Goal: Task Accomplishment & Management: Complete application form

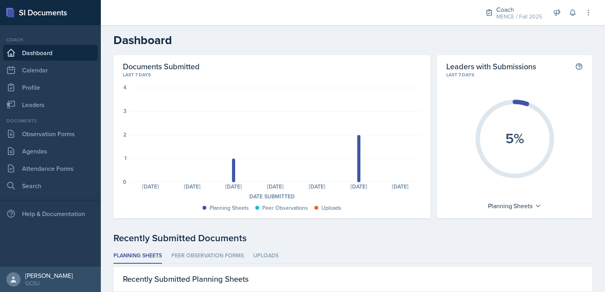
click at [424, 46] on h2 "Dashboard" at bounding box center [352, 40] width 479 height 14
click at [58, 167] on link "Attendance Forms" at bounding box center [50, 169] width 95 height 16
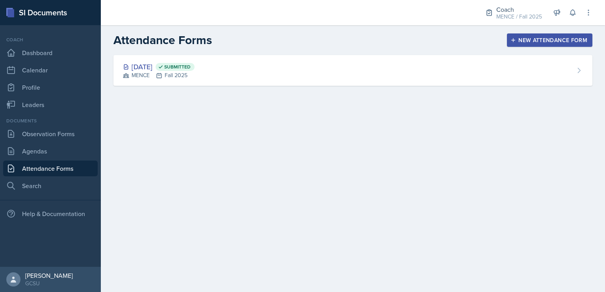
click at [552, 33] on div "Attendance Forms New Attendance Form" at bounding box center [353, 40] width 504 height 14
click at [555, 38] on div "New Attendance Form" at bounding box center [549, 40] width 75 height 6
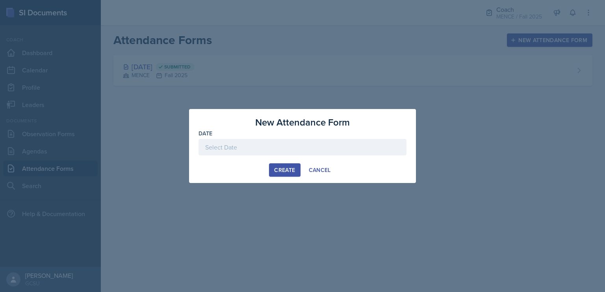
click at [335, 147] on div at bounding box center [303, 147] width 208 height 17
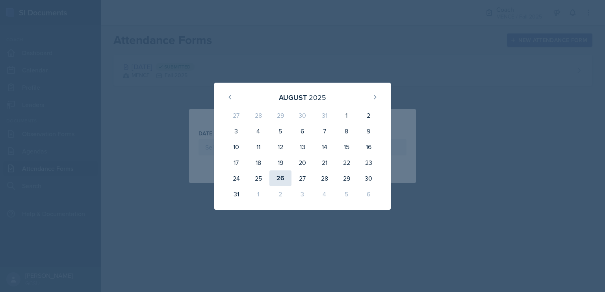
click at [281, 178] on div "26" at bounding box center [280, 179] width 22 height 16
type input "[DATE]"
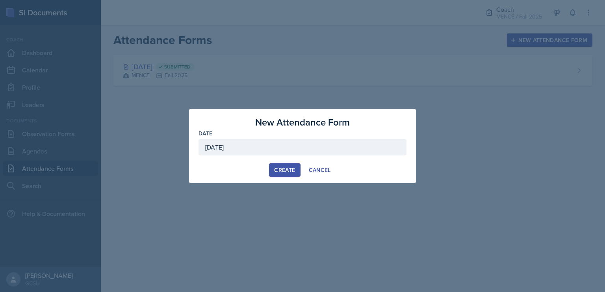
click at [280, 167] on div "Create" at bounding box center [284, 170] width 21 height 6
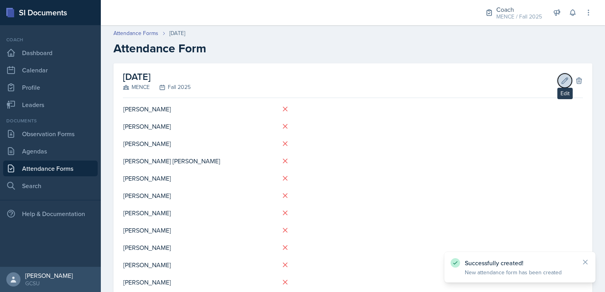
click at [562, 80] on icon at bounding box center [565, 81] width 6 height 6
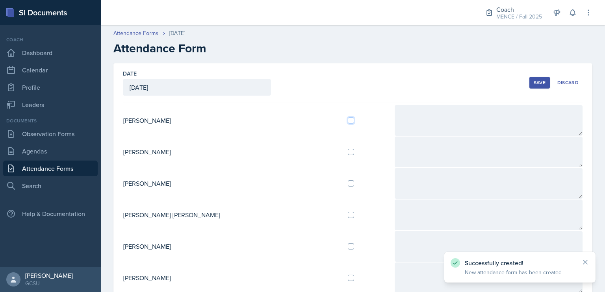
click at [348, 123] on input "checkbox" at bounding box center [351, 120] width 6 height 6
checkbox input "true"
click at [507, 36] on div "Attendance Forms [DATE]" at bounding box center [352, 33] width 479 height 8
click at [534, 84] on div "Save" at bounding box center [540, 83] width 12 height 6
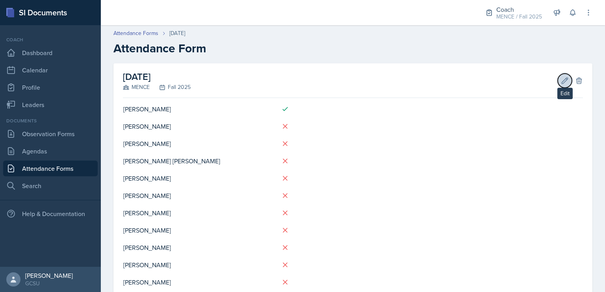
click at [558, 87] on button "Edit" at bounding box center [565, 81] width 14 height 14
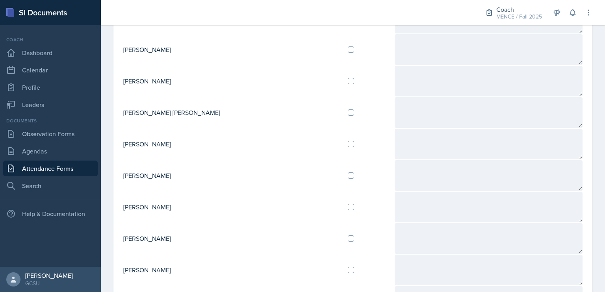
scroll to position [199, 0]
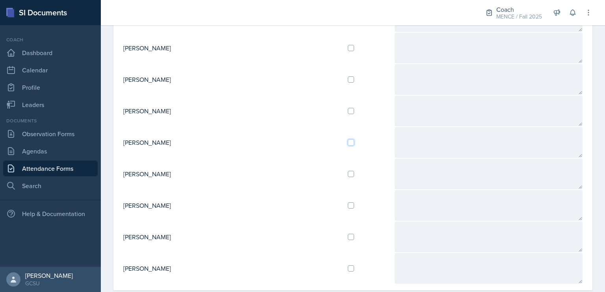
click at [348, 139] on input "checkbox" at bounding box center [351, 142] width 6 height 6
checkbox input "true"
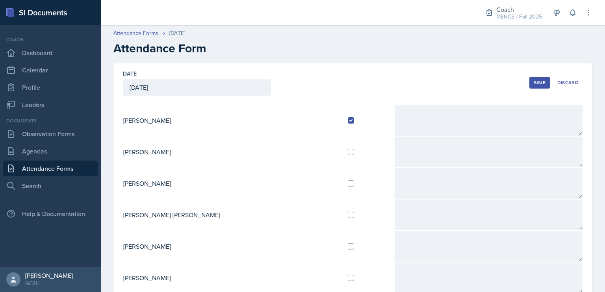
click at [534, 85] on div "Save" at bounding box center [540, 83] width 12 height 6
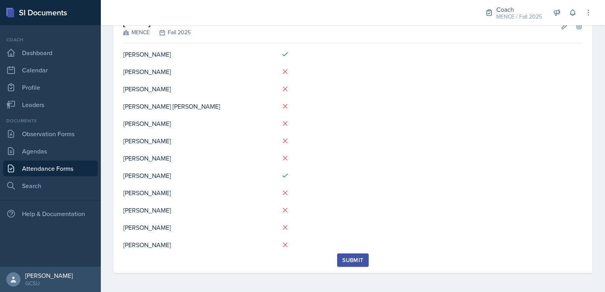
scroll to position [54, 0]
click at [51, 106] on link "Leaders" at bounding box center [50, 105] width 95 height 16
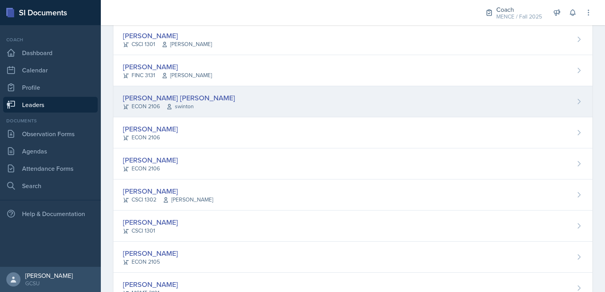
scroll to position [111, 0]
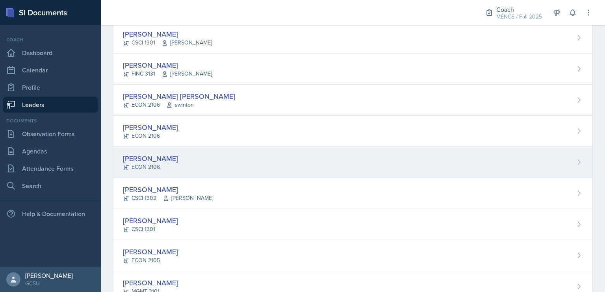
click at [201, 162] on div "[PERSON_NAME] ECON 2106" at bounding box center [352, 162] width 479 height 31
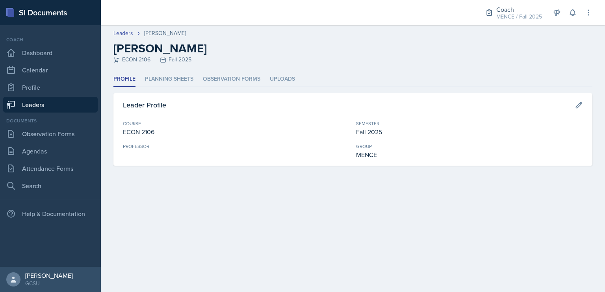
click at [62, 108] on link "Leaders" at bounding box center [50, 105] width 95 height 16
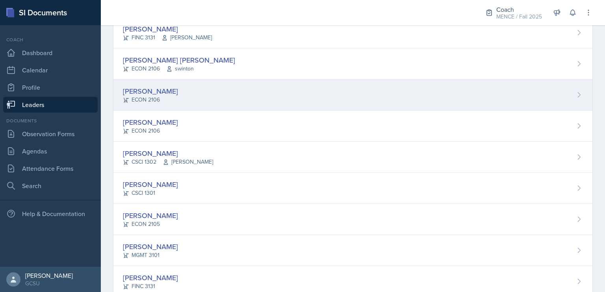
scroll to position [155, 0]
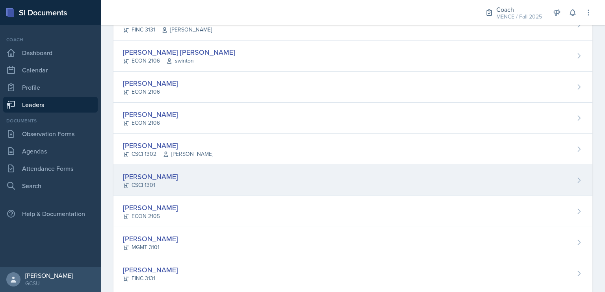
click at [154, 178] on div "[PERSON_NAME]" at bounding box center [150, 176] width 55 height 11
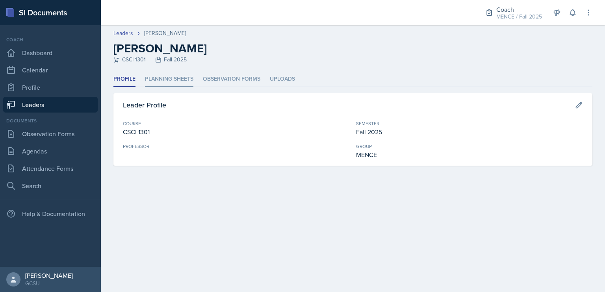
click at [185, 79] on li "Planning Sheets" at bounding box center [169, 79] width 48 height 15
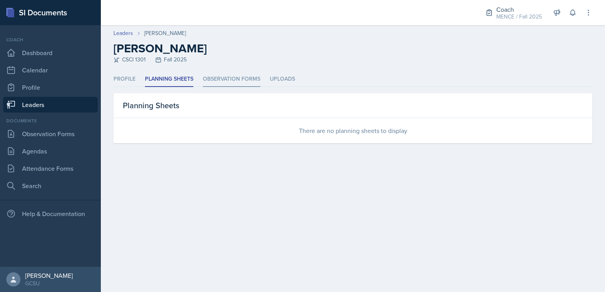
click at [236, 83] on li "Observation Forms" at bounding box center [232, 79] width 58 height 15
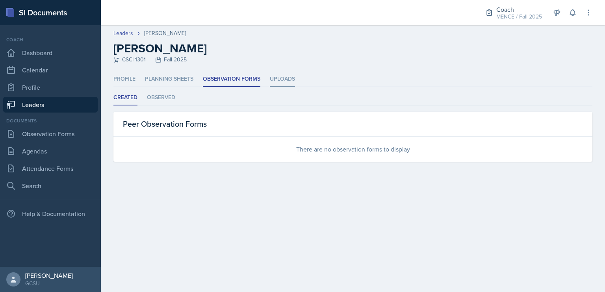
click at [279, 76] on li "Uploads" at bounding box center [282, 79] width 25 height 15
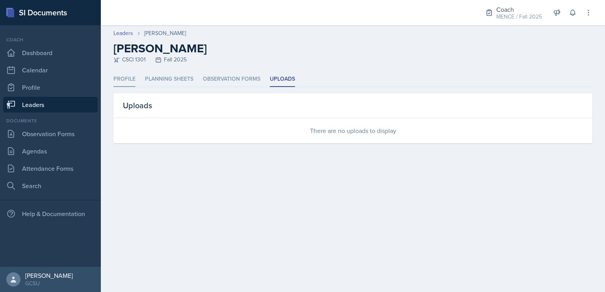
click at [129, 84] on li "Profile" at bounding box center [124, 79] width 22 height 15
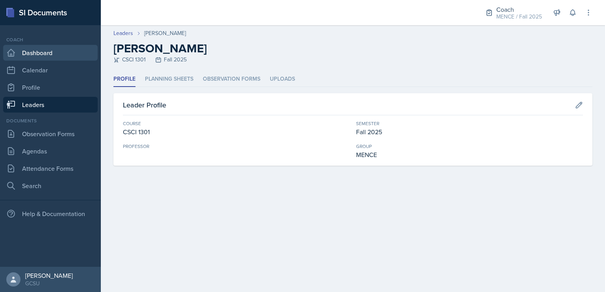
click at [56, 57] on link "Dashboard" at bounding box center [50, 53] width 95 height 16
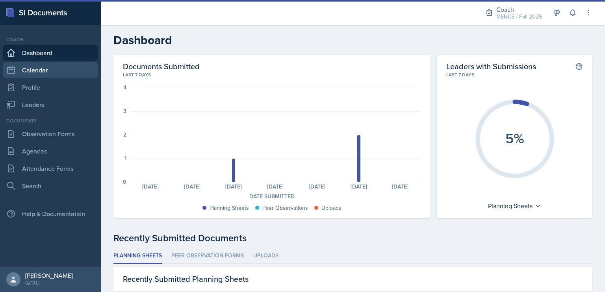
click at [58, 69] on link "Calendar" at bounding box center [50, 70] width 95 height 16
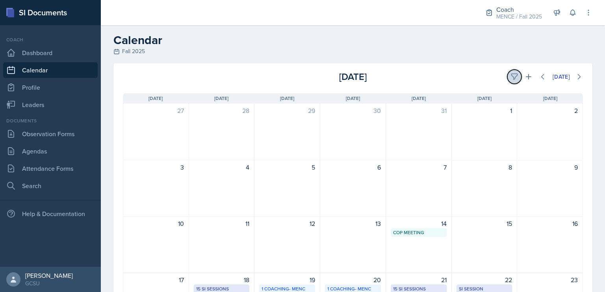
click at [507, 71] on button at bounding box center [514, 77] width 14 height 14
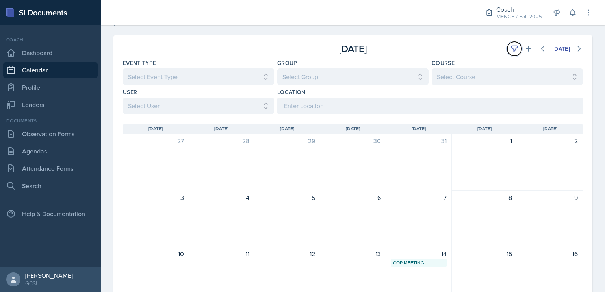
scroll to position [19, 0]
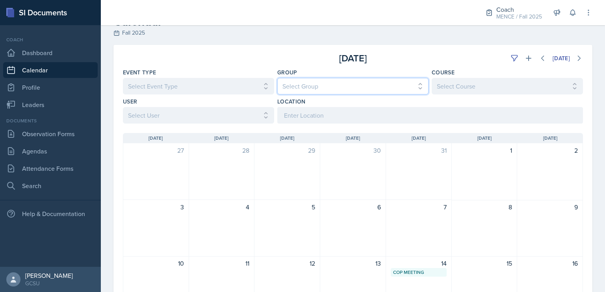
click at [345, 83] on select "Select Group All [PERSON_NAME] [PERSON_NAME] MENCE" at bounding box center [352, 86] width 151 height 17
select select "5ab81a1d-63dd-4c15-ab99-dbb949256b68"
click at [277, 78] on select "Select Group All [PERSON_NAME] [PERSON_NAME] MENCE" at bounding box center [352, 86] width 151 height 17
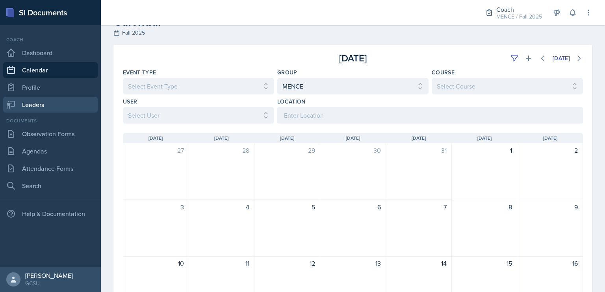
click at [26, 109] on link "Leaders" at bounding box center [50, 105] width 95 height 16
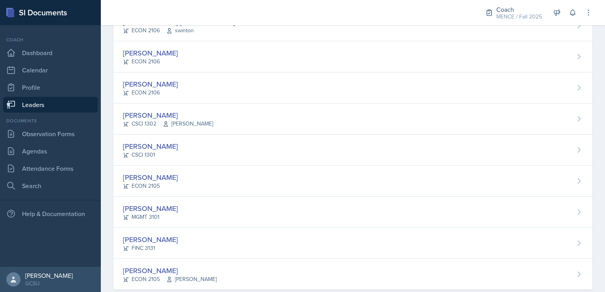
scroll to position [200, 0]
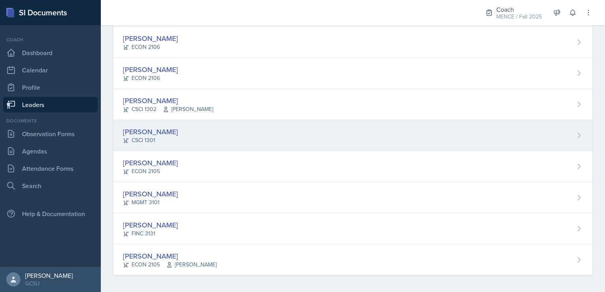
click at [143, 132] on div "[PERSON_NAME]" at bounding box center [150, 131] width 55 height 11
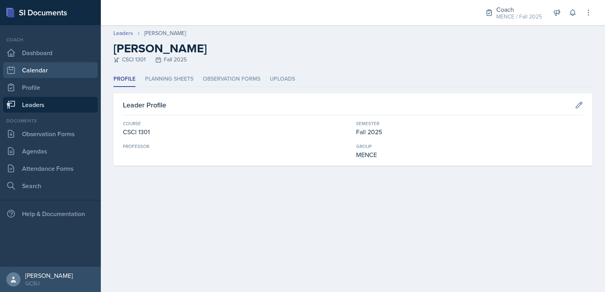
click at [49, 65] on link "Calendar" at bounding box center [50, 70] width 95 height 16
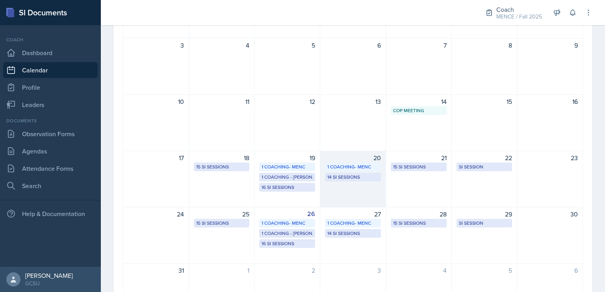
scroll to position [178, 0]
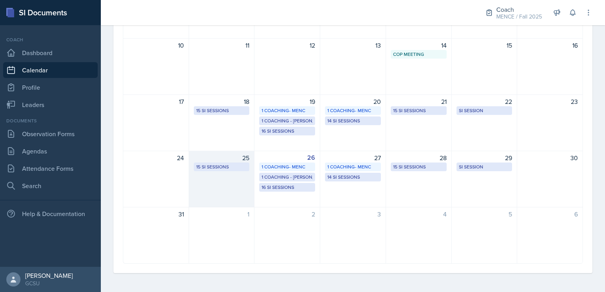
click at [225, 188] on div "25 15 SI Sessions" at bounding box center [222, 179] width 66 height 57
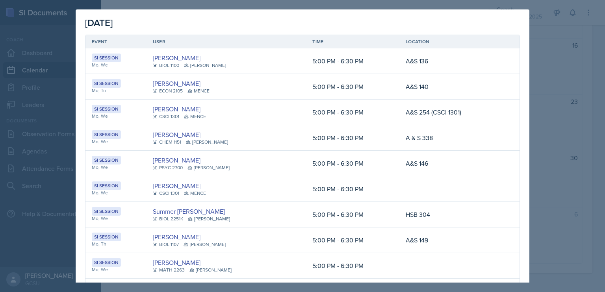
click at [562, 123] on div at bounding box center [302, 146] width 605 height 292
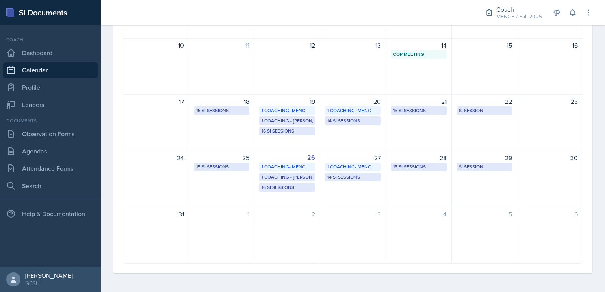
scroll to position [0, 0]
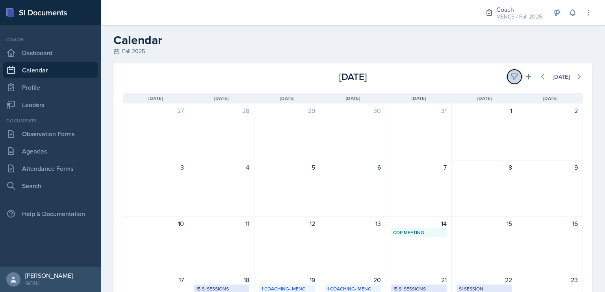
click at [511, 73] on icon at bounding box center [515, 77] width 8 height 8
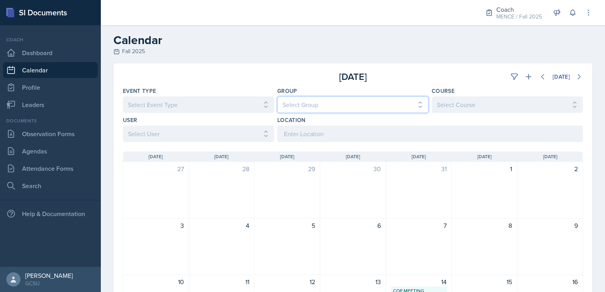
click at [308, 101] on select "Select Group All [PERSON_NAME] [PERSON_NAME] MENCE" at bounding box center [352, 105] width 151 height 17
select select "5ab81a1d-63dd-4c15-ab99-dbb949256b68"
click at [277, 97] on select "Select Group All [PERSON_NAME] [PERSON_NAME] MENCE" at bounding box center [352, 105] width 151 height 17
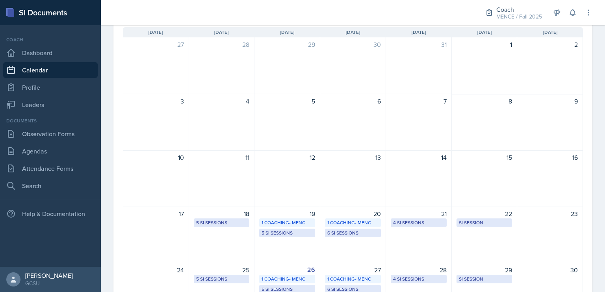
scroll to position [171, 0]
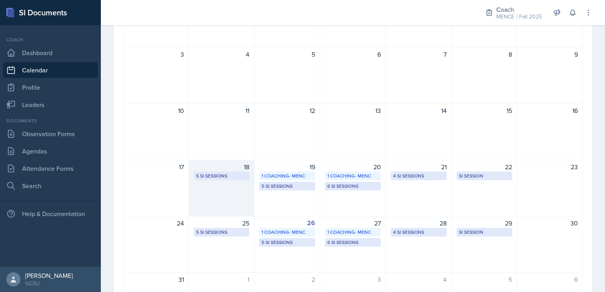
click at [206, 194] on div "18 5 SI Sessions" at bounding box center [222, 188] width 66 height 57
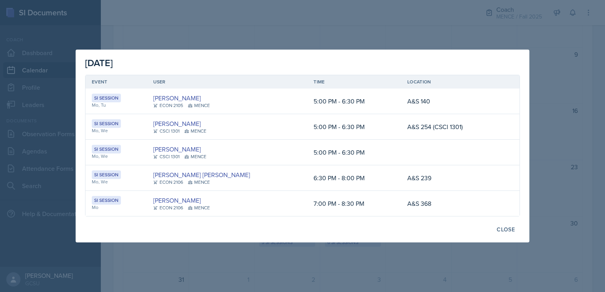
click at [428, 252] on div at bounding box center [302, 146] width 605 height 292
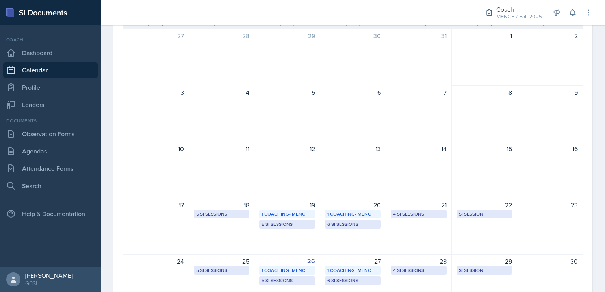
scroll to position [135, 0]
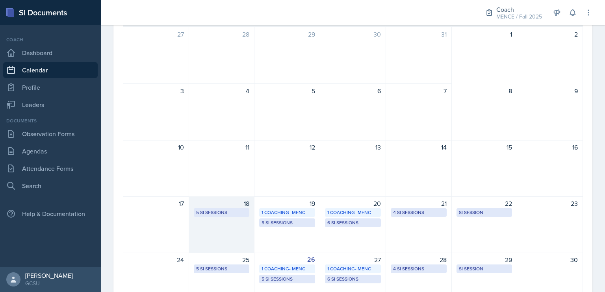
click at [231, 232] on div "18 5 SI Sessions" at bounding box center [222, 225] width 66 height 57
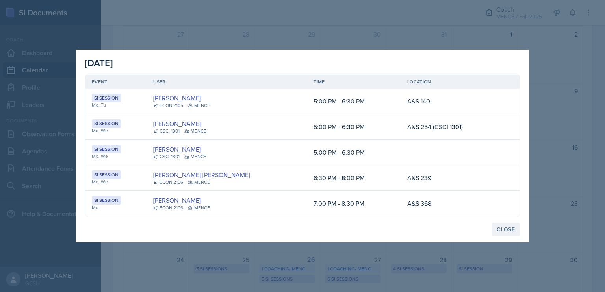
click at [503, 228] on div "Close" at bounding box center [506, 230] width 18 height 6
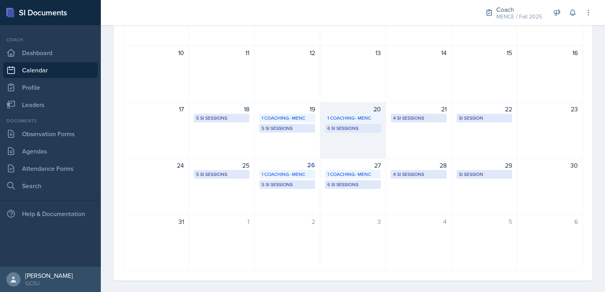
scroll to position [232, 0]
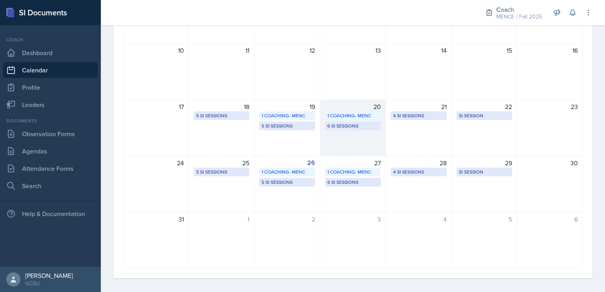
click at [339, 144] on div "20 1 Coaching- MENC 6 SI Sessions" at bounding box center [353, 128] width 66 height 57
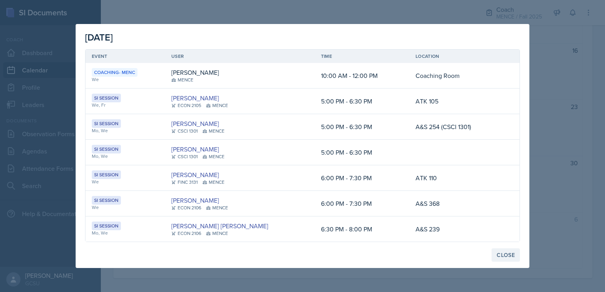
click at [512, 254] on div "Close" at bounding box center [506, 255] width 18 height 6
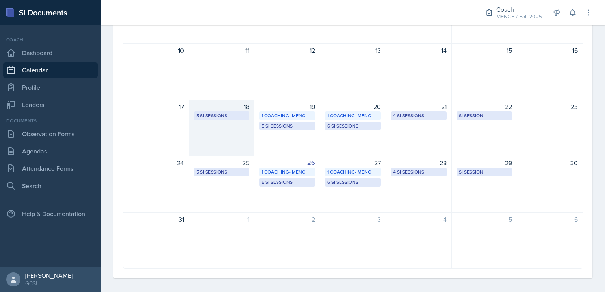
click at [238, 131] on div "18 5 SI Sessions" at bounding box center [222, 128] width 66 height 57
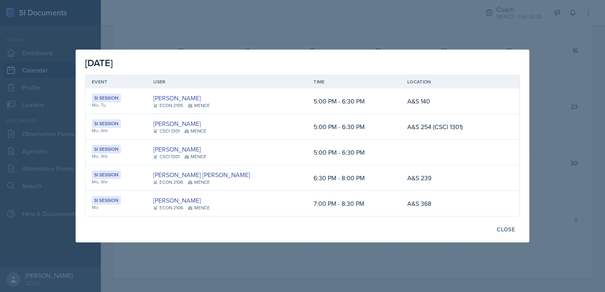
click at [384, 32] on div at bounding box center [302, 146] width 605 height 292
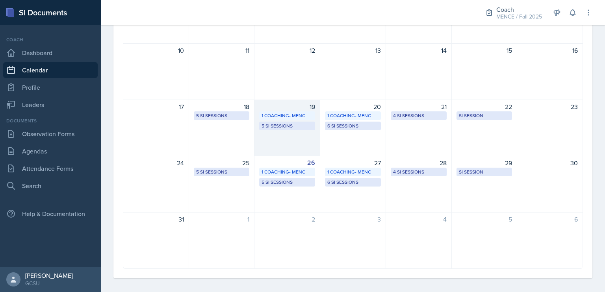
click at [291, 134] on div "19 1 Coaching- MENC 5 SI Sessions" at bounding box center [287, 128] width 66 height 57
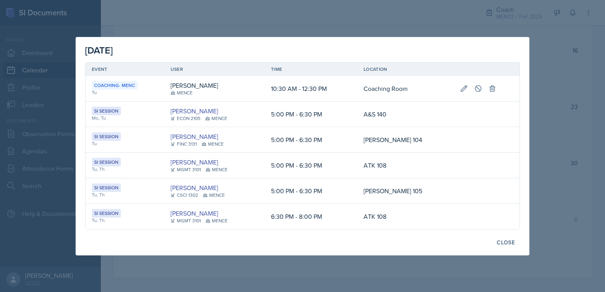
click at [284, 22] on div at bounding box center [302, 146] width 605 height 292
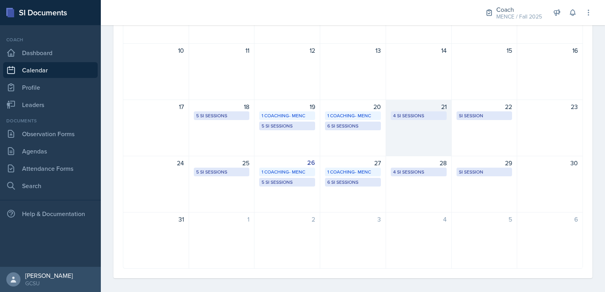
click at [410, 130] on div "21 4 SI Sessions" at bounding box center [419, 128] width 66 height 57
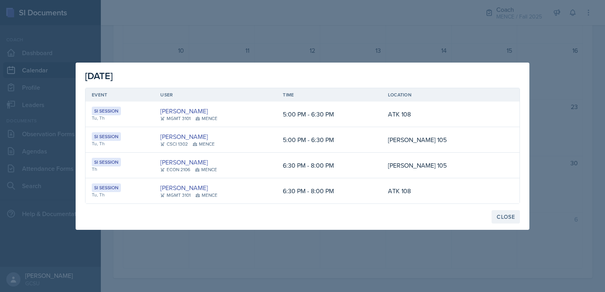
click at [504, 215] on div "Close" at bounding box center [506, 217] width 18 height 6
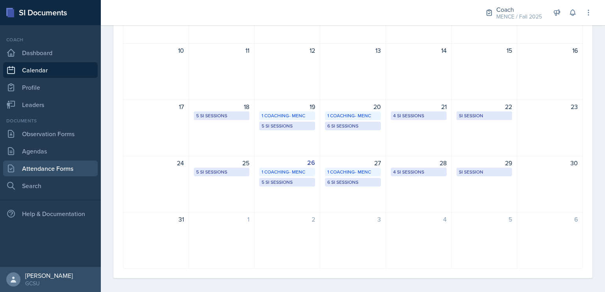
click at [41, 173] on link "Attendance Forms" at bounding box center [50, 169] width 95 height 16
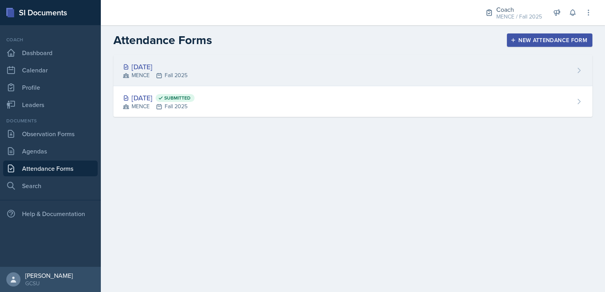
click at [171, 64] on div "[DATE]" at bounding box center [155, 66] width 65 height 11
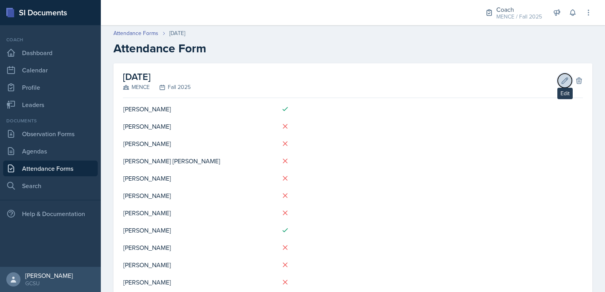
click at [561, 82] on icon at bounding box center [565, 81] width 8 height 8
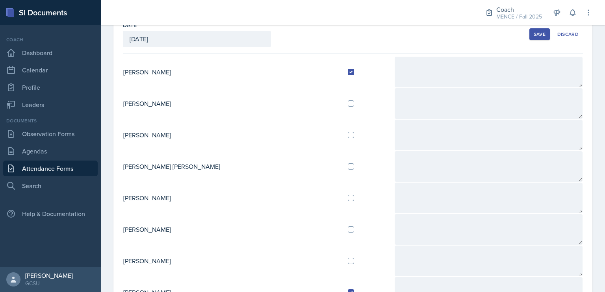
scroll to position [50, 0]
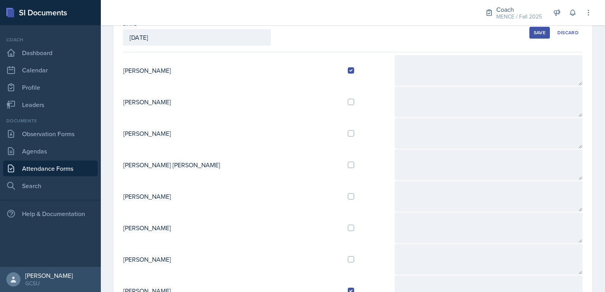
click at [348, 195] on div at bounding box center [368, 196] width 40 height 6
click at [348, 195] on input "checkbox" at bounding box center [351, 196] width 6 height 6
checkbox input "true"
click at [538, 34] on div "Save" at bounding box center [540, 33] width 12 height 6
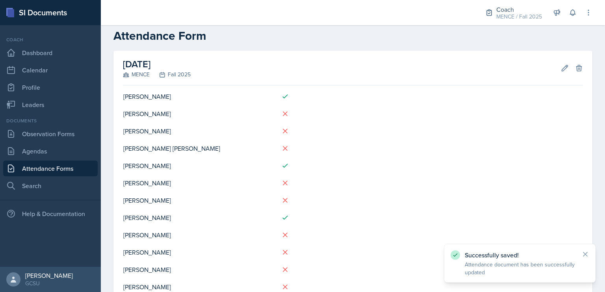
scroll to position [0, 0]
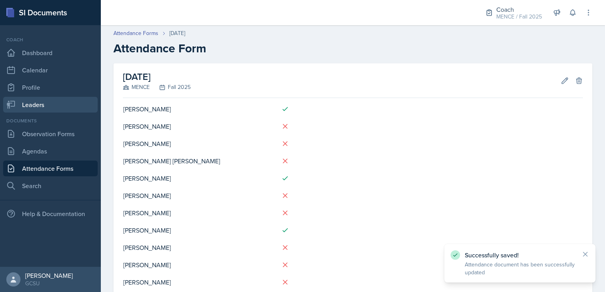
click at [54, 108] on link "Leaders" at bounding box center [50, 105] width 95 height 16
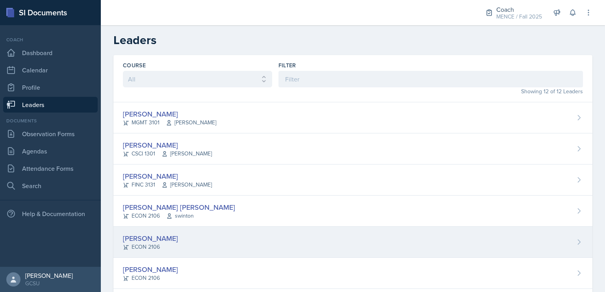
scroll to position [108, 0]
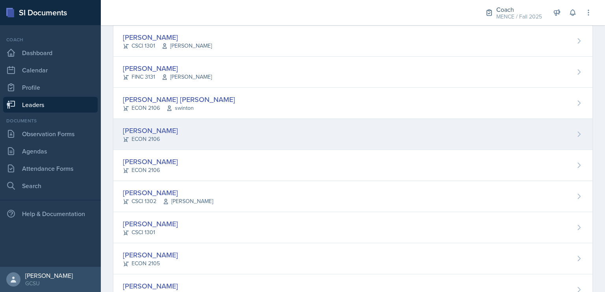
click at [143, 133] on div "[PERSON_NAME]" at bounding box center [150, 130] width 55 height 11
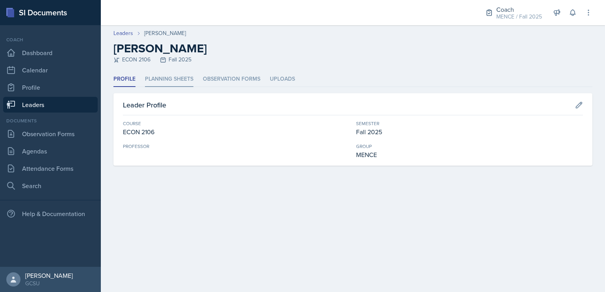
click at [184, 78] on li "Planning Sheets" at bounding box center [169, 79] width 48 height 15
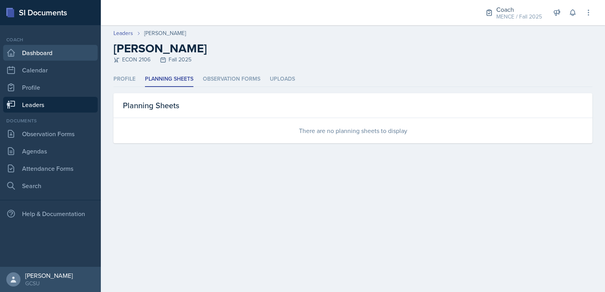
click at [59, 58] on link "Dashboard" at bounding box center [50, 53] width 95 height 16
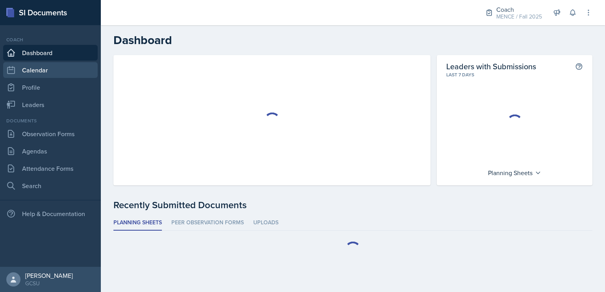
click at [60, 65] on link "Calendar" at bounding box center [50, 70] width 95 height 16
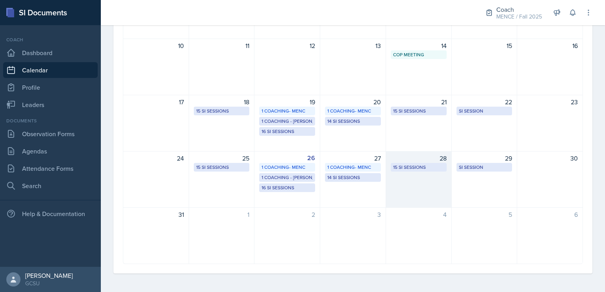
scroll to position [106, 0]
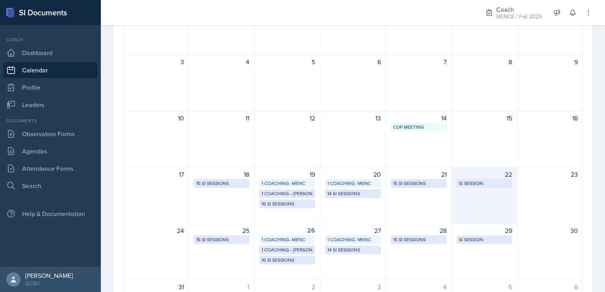
drag, startPoint x: 477, startPoint y: 283, endPoint x: 455, endPoint y: 183, distance: 102.3
click at [455, 183] on div "27 28 29 30 31 1 2 3 4 5 6 7 8 9 10 11 12 13 14 CoP Meeting Online 1:00 PM - 2:…" at bounding box center [353, 167] width 460 height 339
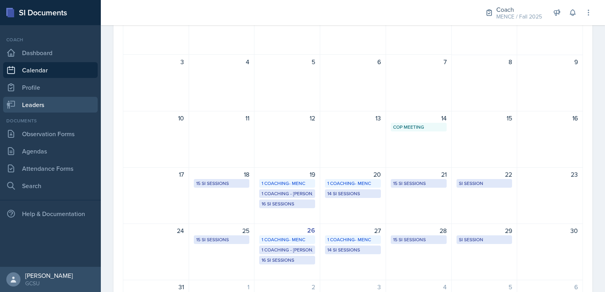
click at [32, 103] on link "Leaders" at bounding box center [50, 105] width 95 height 16
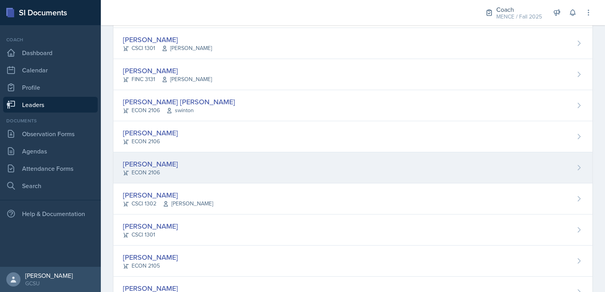
scroll to position [98, 0]
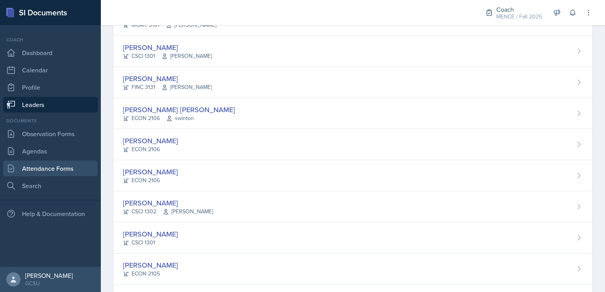
click at [65, 169] on link "Attendance Forms" at bounding box center [50, 169] width 95 height 16
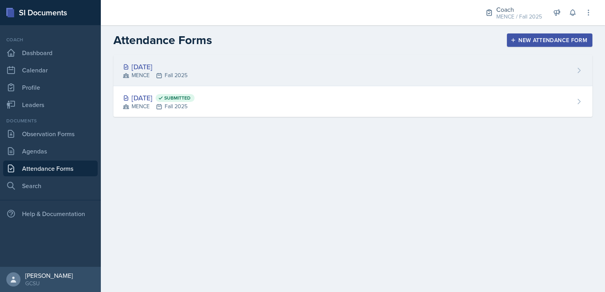
click at [289, 74] on div "[DATE] MENCE Fall 2025" at bounding box center [352, 70] width 479 height 31
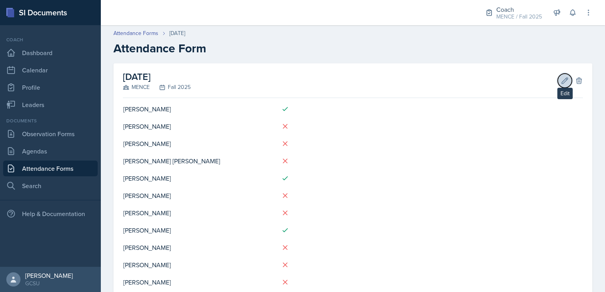
click at [563, 80] on button "Edit" at bounding box center [565, 81] width 14 height 14
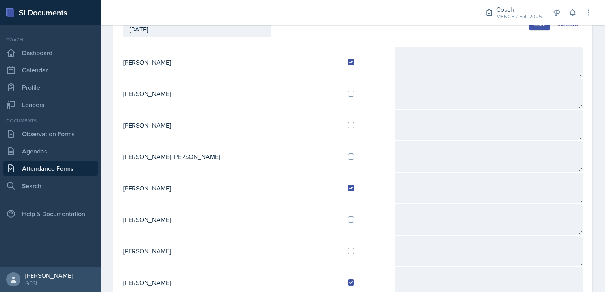
scroll to position [58, 0]
click at [348, 154] on input "checkbox" at bounding box center [351, 157] width 6 height 6
checkbox input "true"
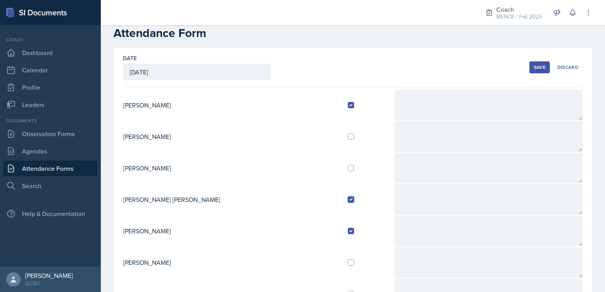
scroll to position [13, 0]
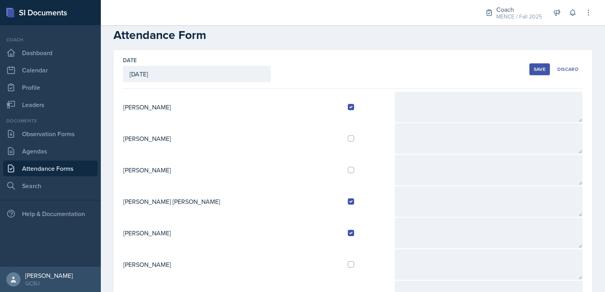
click at [536, 71] on div "Save" at bounding box center [540, 69] width 12 height 6
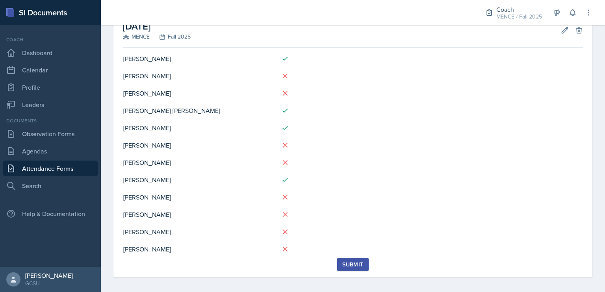
scroll to position [50, 0]
click at [561, 30] on icon at bounding box center [565, 31] width 8 height 8
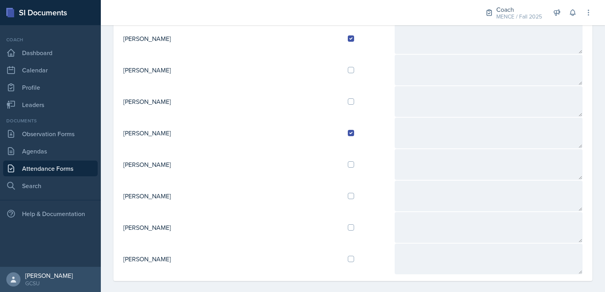
scroll to position [214, 0]
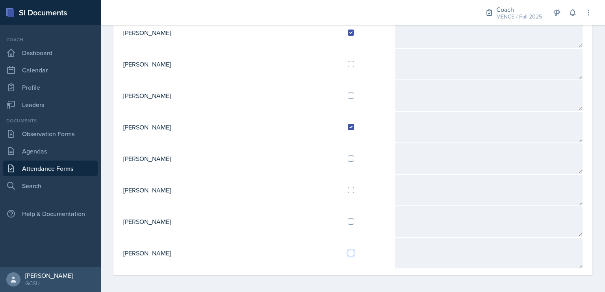
click at [348, 251] on input "checkbox" at bounding box center [351, 253] width 6 height 6
checkbox input "true"
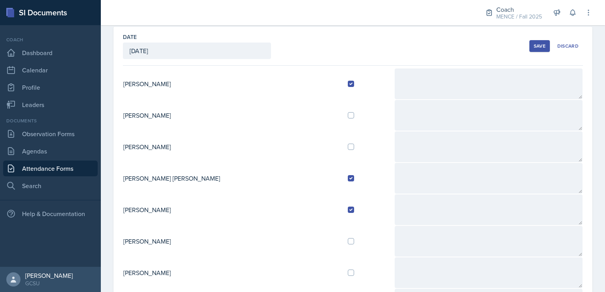
scroll to position [36, 0]
click at [535, 44] on div "Save" at bounding box center [540, 46] width 12 height 6
click at [0, 0] on div "button" at bounding box center [0, 0] width 0 height 0
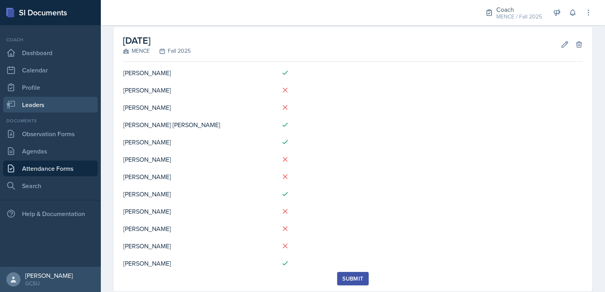
click at [63, 104] on link "Leaders" at bounding box center [50, 105] width 95 height 16
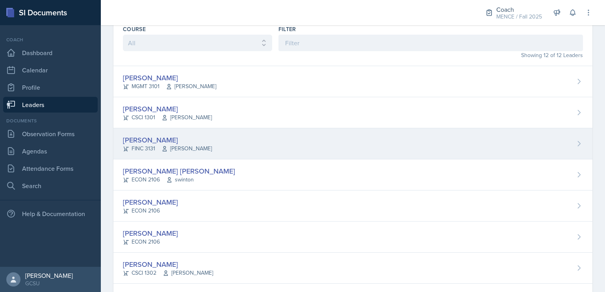
scroll to position [201, 0]
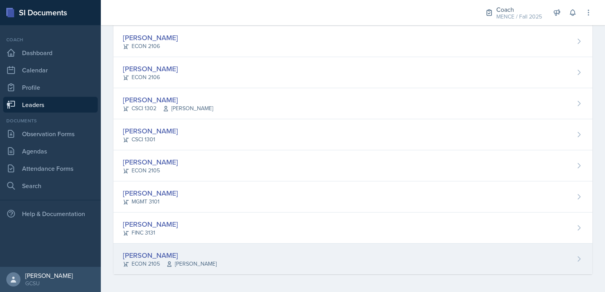
click at [161, 251] on div "[PERSON_NAME]" at bounding box center [170, 255] width 94 height 11
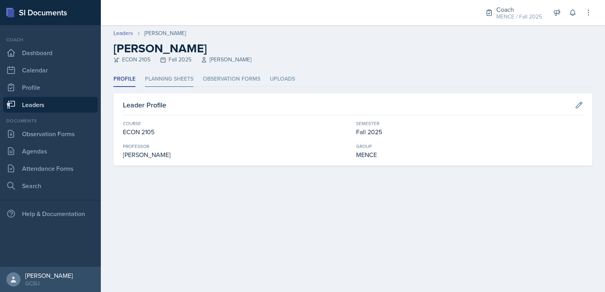
click at [180, 75] on li "Planning Sheets" at bounding box center [169, 79] width 48 height 15
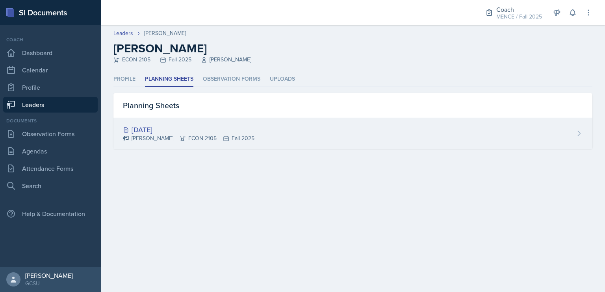
click at [177, 126] on div "[DATE]" at bounding box center [189, 129] width 132 height 11
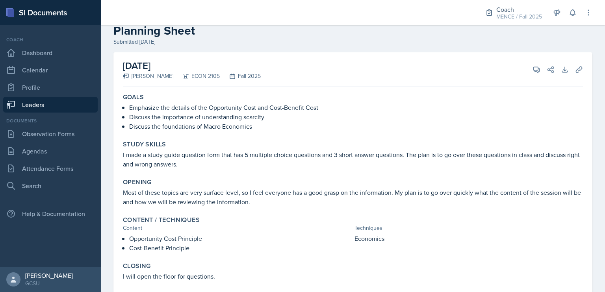
scroll to position [57, 0]
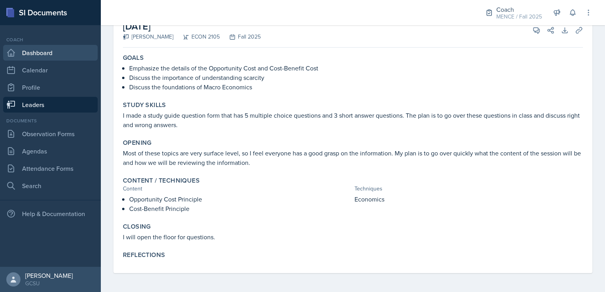
click at [45, 53] on link "Dashboard" at bounding box center [50, 53] width 95 height 16
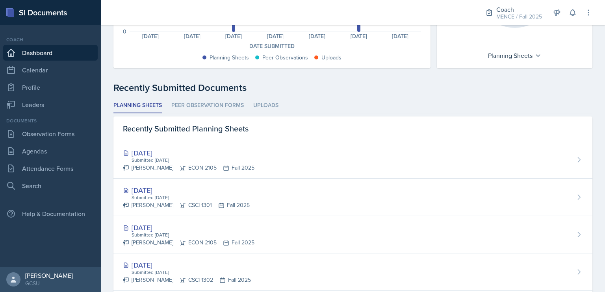
scroll to position [140, 0]
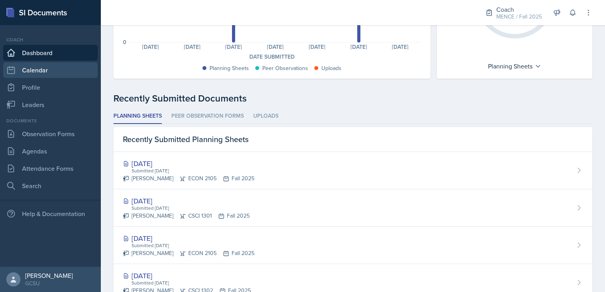
click at [38, 74] on link "Calendar" at bounding box center [50, 70] width 95 height 16
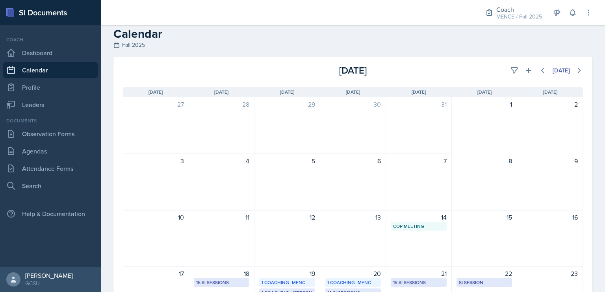
scroll to position [6, 0]
click at [511, 72] on icon at bounding box center [515, 71] width 8 height 8
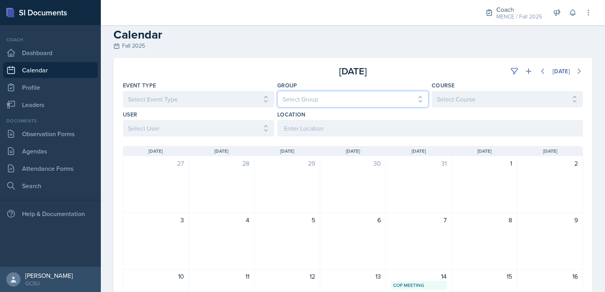
click at [370, 103] on select "Select Group All [PERSON_NAME] [PERSON_NAME] MENCE" at bounding box center [352, 99] width 151 height 17
select select "5ab81a1d-63dd-4c15-ab99-dbb949256b68"
click at [277, 91] on select "Select Group All [PERSON_NAME] [PERSON_NAME] MENCE" at bounding box center [352, 99] width 151 height 17
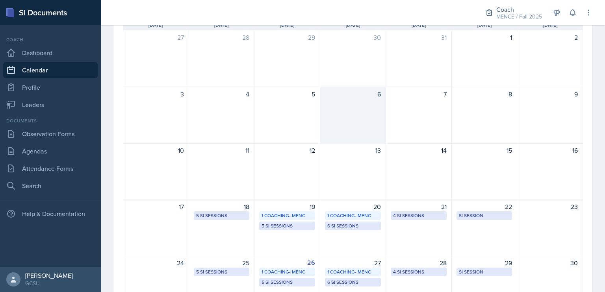
scroll to position [217, 0]
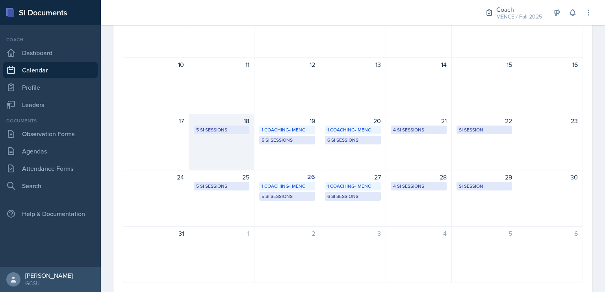
click at [214, 144] on div "18 5 SI Sessions" at bounding box center [222, 142] width 66 height 57
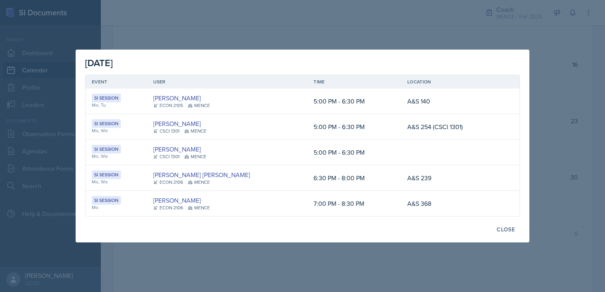
click at [399, 260] on div at bounding box center [302, 146] width 605 height 292
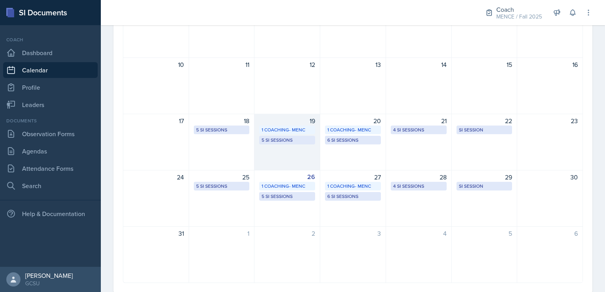
click at [284, 147] on div "19 1 Coaching- MENC 5 SI Sessions" at bounding box center [287, 142] width 66 height 57
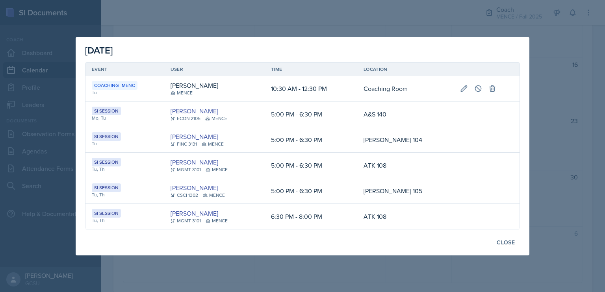
click at [280, 253] on div "[DATE] Event User Time Location Coaching- MENC Tu [PERSON_NAME] MENCE 10:30 AM …" at bounding box center [303, 146] width 454 height 219
click at [500, 240] on div "Close" at bounding box center [506, 243] width 18 height 6
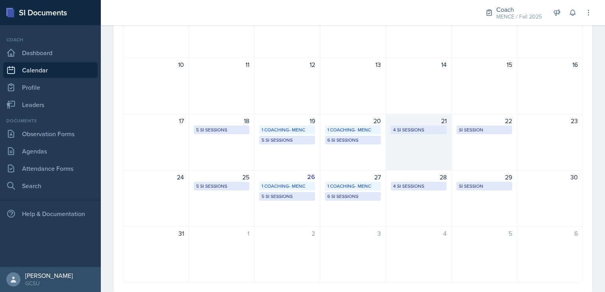
click at [432, 147] on div "21 4 SI Sessions" at bounding box center [419, 142] width 66 height 57
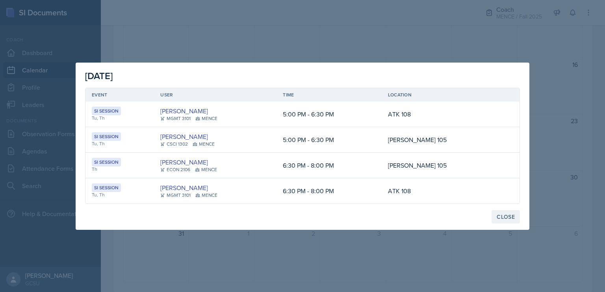
click at [503, 212] on button "Close" at bounding box center [506, 216] width 28 height 13
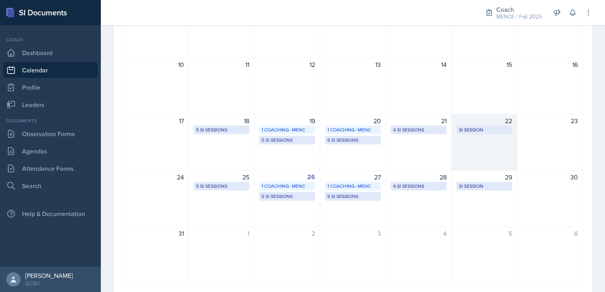
click at [501, 141] on div "22 SI Session ATK 105 5:00 PM - 6:30 PM" at bounding box center [485, 142] width 66 height 57
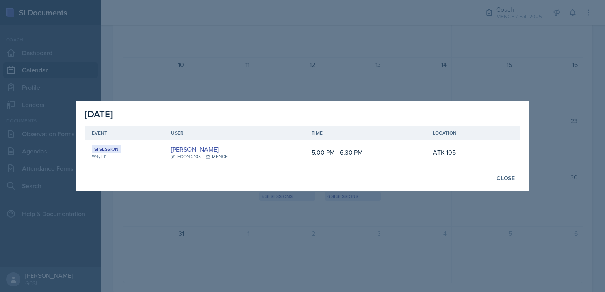
click at [357, 49] on div at bounding box center [302, 146] width 605 height 292
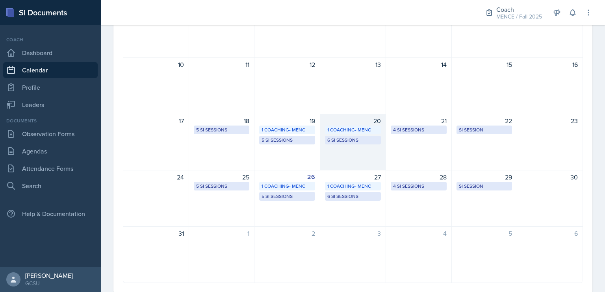
click at [351, 153] on div "20 1 Coaching- MENC 6 SI Sessions" at bounding box center [353, 142] width 66 height 57
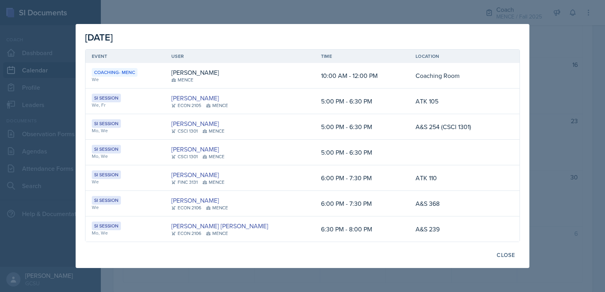
click at [565, 193] on div at bounding box center [302, 146] width 605 height 292
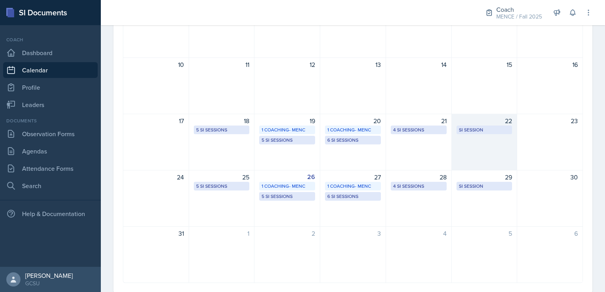
click at [499, 143] on div "22 SI Session ATK 105 5:00 PM - 6:30 PM" at bounding box center [485, 142] width 66 height 57
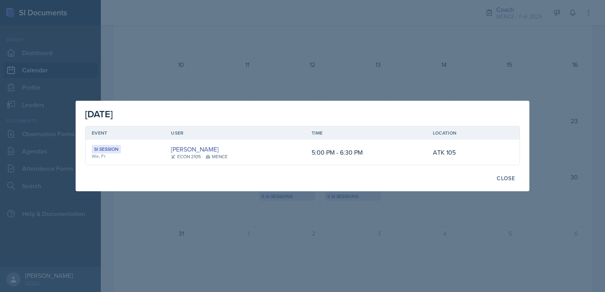
click at [429, 82] on div at bounding box center [302, 146] width 605 height 292
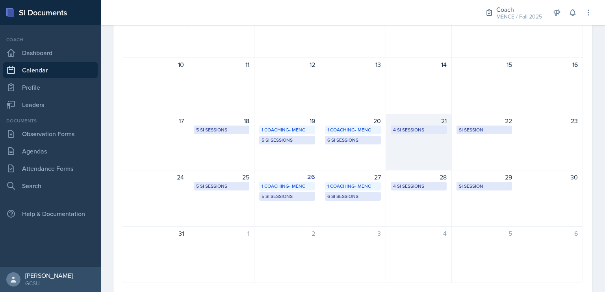
click at [437, 150] on div "21 4 SI Sessions" at bounding box center [419, 142] width 66 height 57
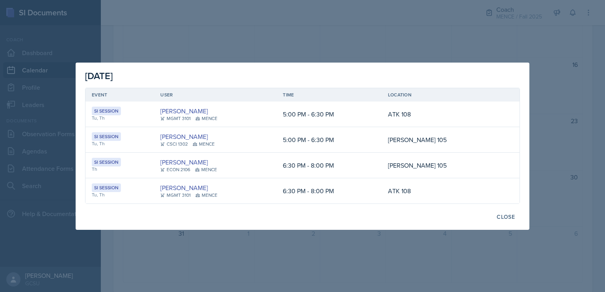
click at [373, 45] on div at bounding box center [302, 146] width 605 height 292
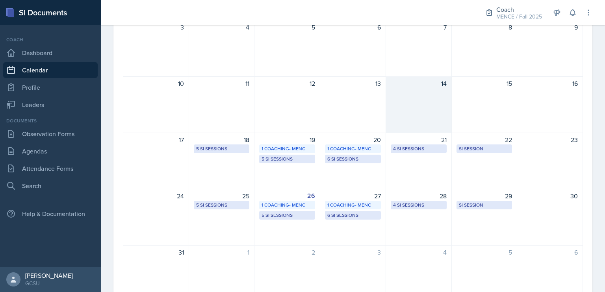
scroll to position [191, 0]
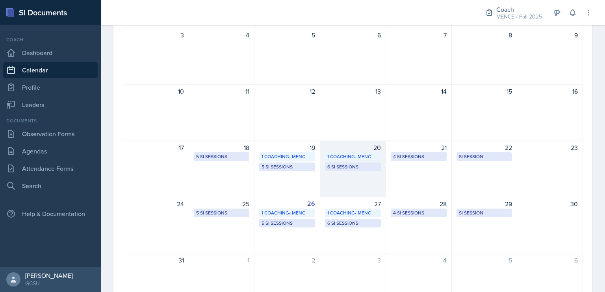
click at [328, 176] on div "20 1 Coaching- MENC 6 SI Sessions" at bounding box center [353, 169] width 66 height 57
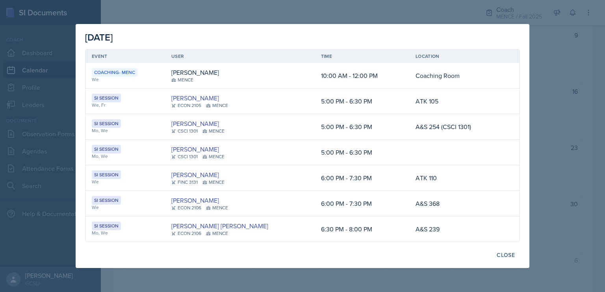
click at [559, 108] on div at bounding box center [302, 146] width 605 height 292
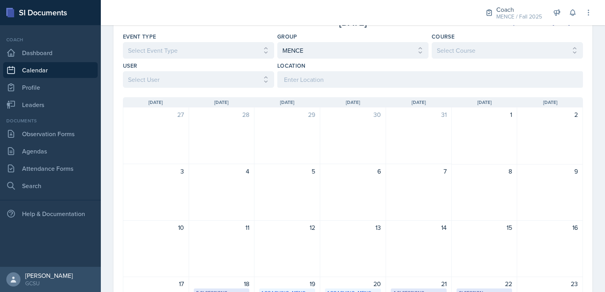
scroll to position [0, 0]
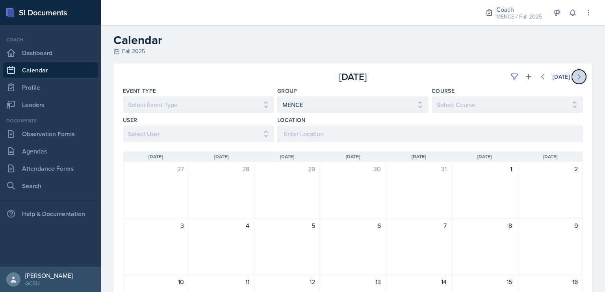
click at [578, 77] on button at bounding box center [579, 77] width 14 height 14
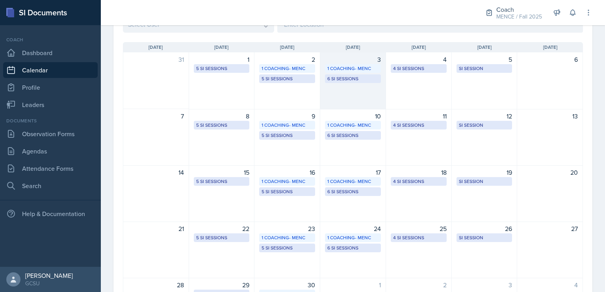
scroll to position [110, 0]
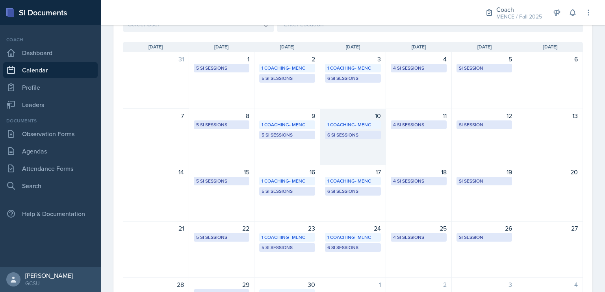
click at [334, 148] on div "10 1 Coaching- MENC 6 SI Sessions" at bounding box center [353, 137] width 66 height 57
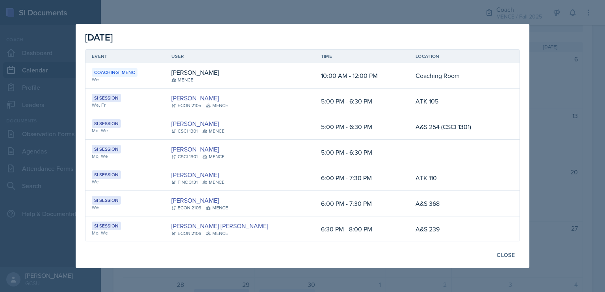
click at [547, 197] on div at bounding box center [302, 146] width 605 height 292
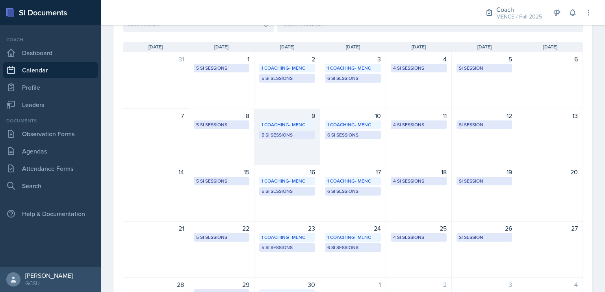
click at [292, 160] on div "9 1 Coaching- MENC 5 SI Sessions" at bounding box center [287, 137] width 66 height 57
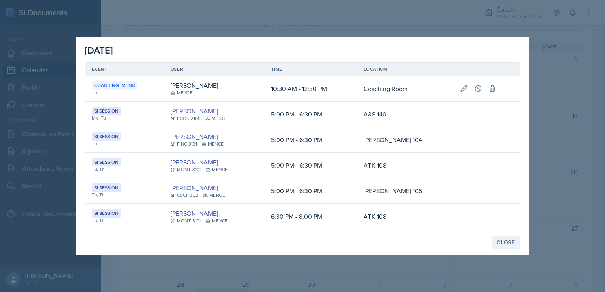
click at [503, 243] on div "Close" at bounding box center [506, 243] width 18 height 6
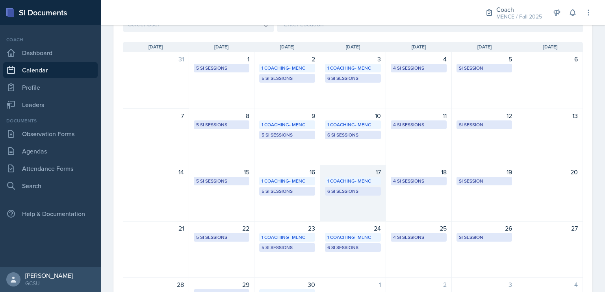
click at [357, 212] on div "17 1 Coaching- MENC 6 SI Sessions" at bounding box center [353, 193] width 66 height 57
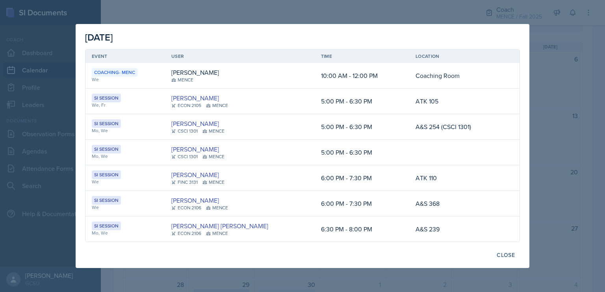
click at [296, 271] on div at bounding box center [302, 146] width 605 height 292
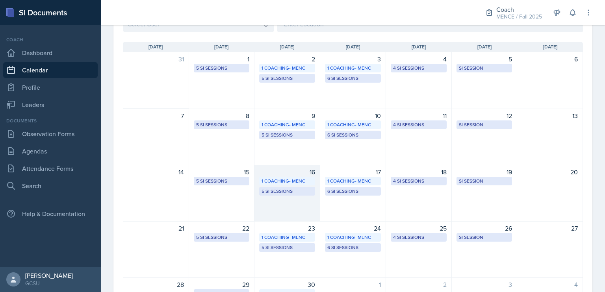
click at [294, 215] on div "16 1 Coaching- MENC 5 SI Sessions" at bounding box center [287, 193] width 66 height 57
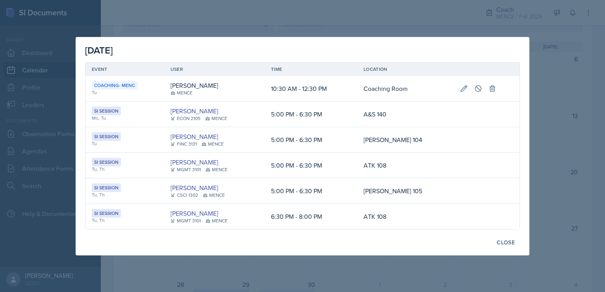
click at [280, 271] on div at bounding box center [302, 146] width 605 height 292
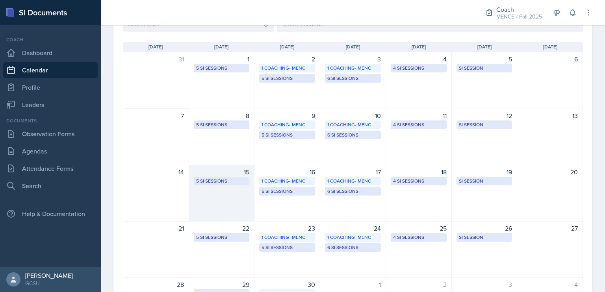
click at [225, 195] on div "15 5 SI Sessions" at bounding box center [222, 193] width 66 height 57
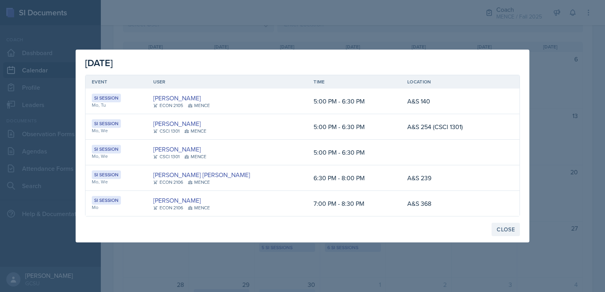
click at [507, 230] on div "Close" at bounding box center [506, 230] width 18 height 6
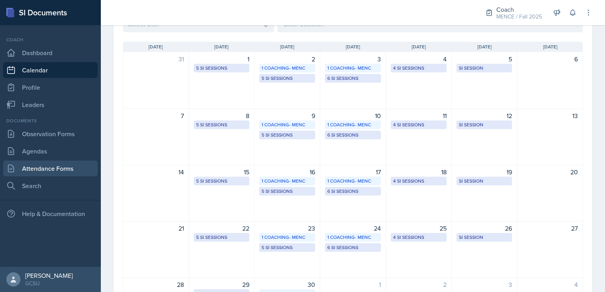
click at [43, 170] on link "Attendance Forms" at bounding box center [50, 169] width 95 height 16
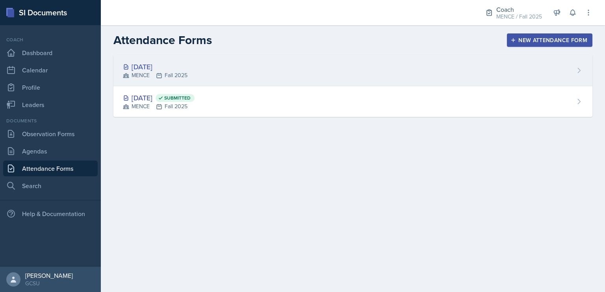
click at [173, 75] on div "MENCE Fall 2025" at bounding box center [155, 75] width 65 height 8
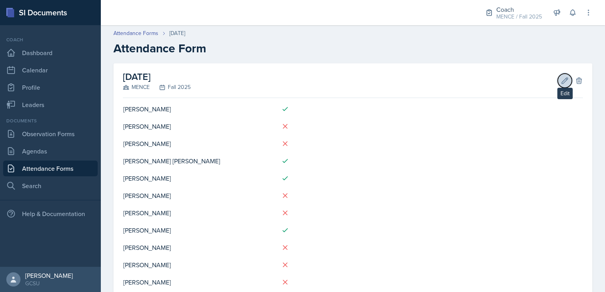
click at [561, 80] on icon at bounding box center [565, 81] width 8 height 8
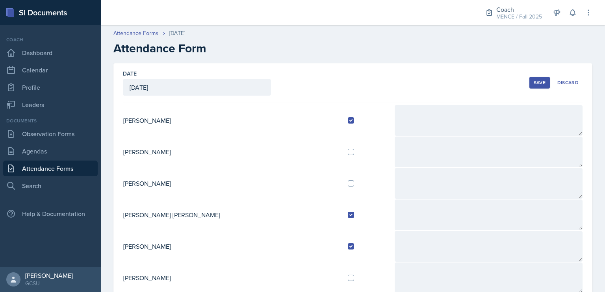
scroll to position [57, 0]
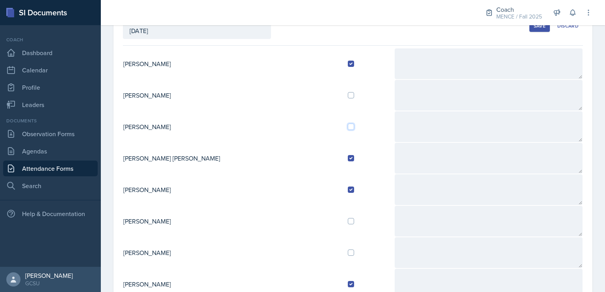
click at [348, 126] on input "checkbox" at bounding box center [351, 127] width 6 height 6
checkbox input "true"
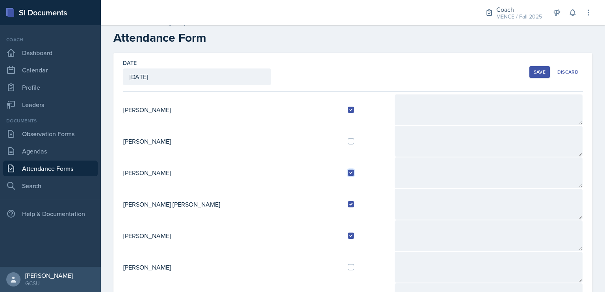
scroll to position [9, 0]
click at [534, 73] on div "Save" at bounding box center [540, 73] width 12 height 6
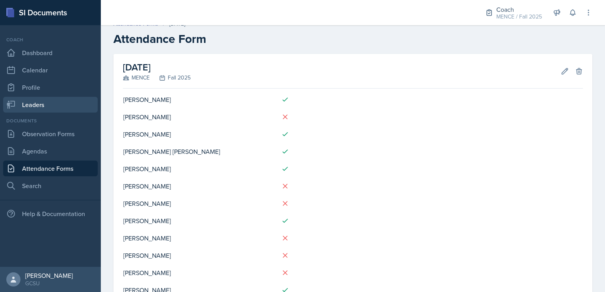
click at [37, 106] on link "Leaders" at bounding box center [50, 105] width 95 height 16
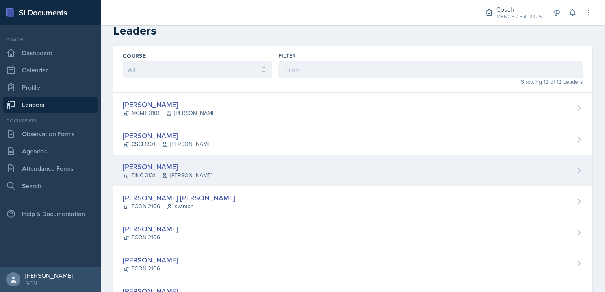
click at [183, 176] on div "[PERSON_NAME] FINC 3131 [PERSON_NAME]" at bounding box center [352, 170] width 479 height 31
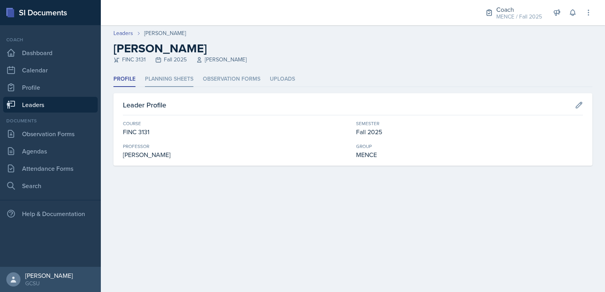
click at [185, 78] on li "Planning Sheets" at bounding box center [169, 79] width 48 height 15
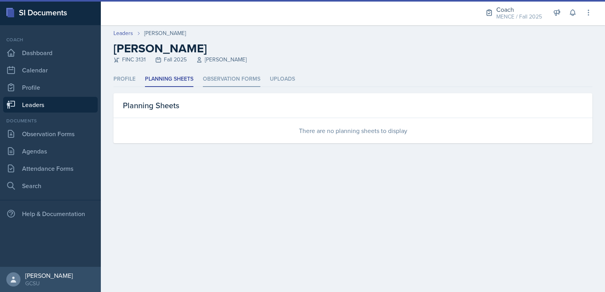
click at [234, 80] on li "Observation Forms" at bounding box center [232, 79] width 58 height 15
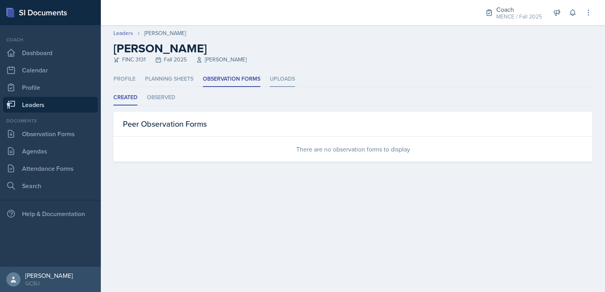
click at [276, 80] on li "Uploads" at bounding box center [282, 79] width 25 height 15
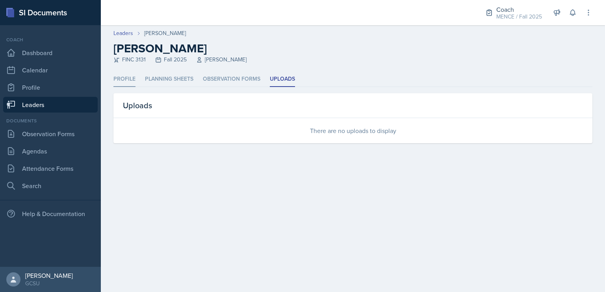
click at [117, 83] on li "Profile" at bounding box center [124, 79] width 22 height 15
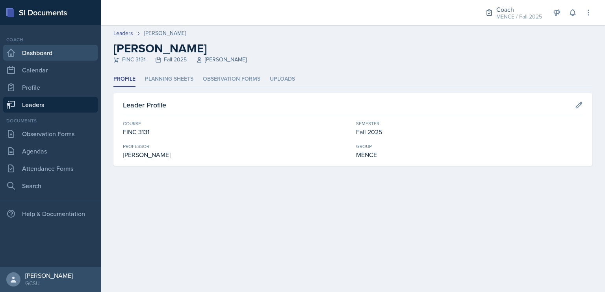
click at [74, 56] on link "Dashboard" at bounding box center [50, 53] width 95 height 16
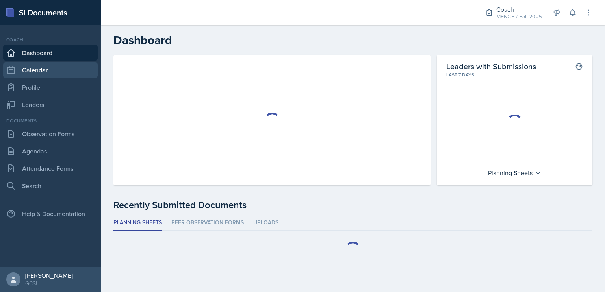
click at [77, 69] on link "Calendar" at bounding box center [50, 70] width 95 height 16
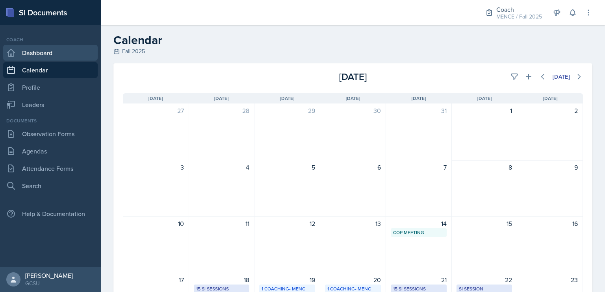
click at [72, 54] on link "Dashboard" at bounding box center [50, 53] width 95 height 16
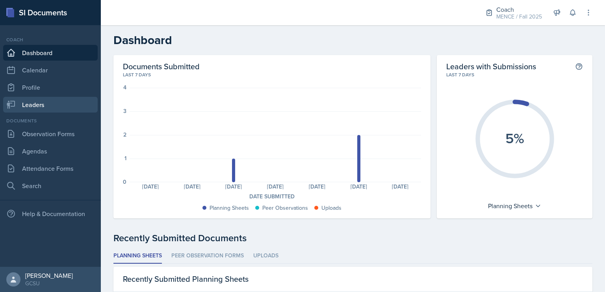
click at [35, 102] on link "Leaders" at bounding box center [50, 105] width 95 height 16
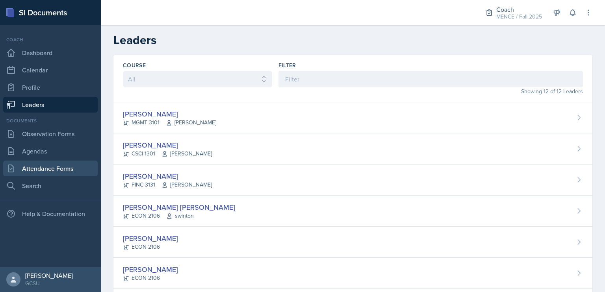
click at [72, 166] on link "Attendance Forms" at bounding box center [50, 169] width 95 height 16
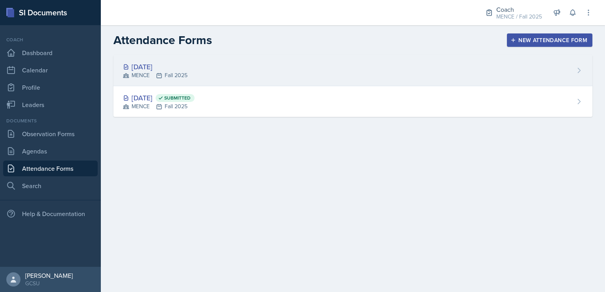
click at [159, 73] on icon at bounding box center [159, 75] width 6 height 6
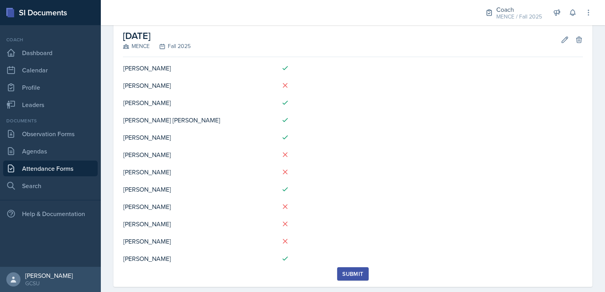
scroll to position [42, 0]
click at [71, 131] on link "Observation Forms" at bounding box center [50, 134] width 95 height 16
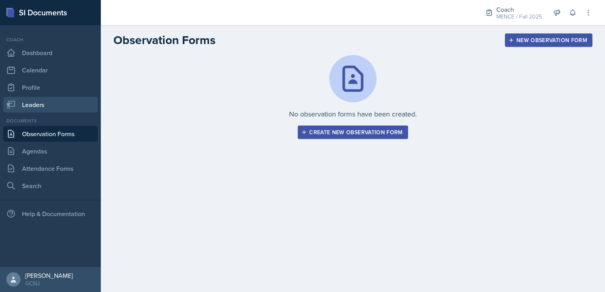
click at [46, 97] on link "Leaders" at bounding box center [50, 105] width 95 height 16
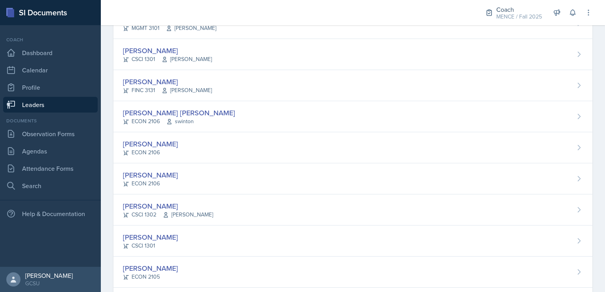
scroll to position [158, 0]
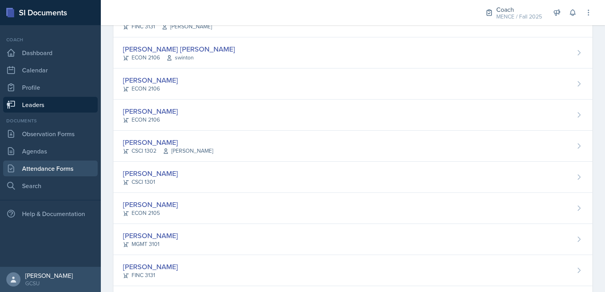
click at [69, 169] on link "Attendance Forms" at bounding box center [50, 169] width 95 height 16
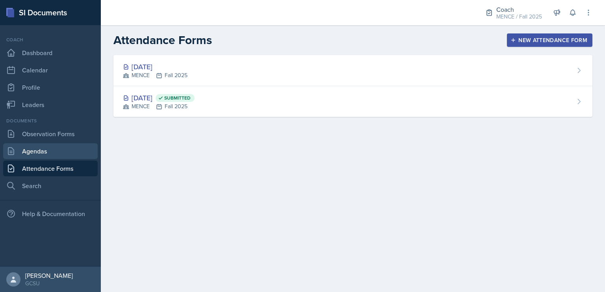
click at [51, 156] on link "Agendas" at bounding box center [50, 151] width 95 height 16
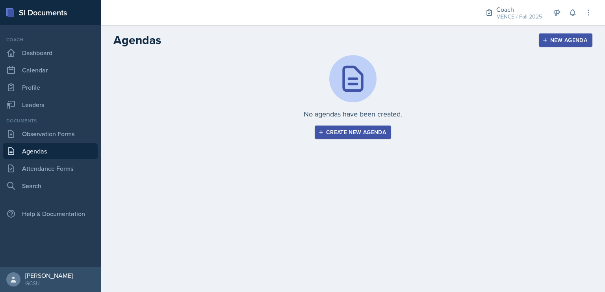
click at [354, 134] on div "Create new agenda" at bounding box center [353, 132] width 66 height 6
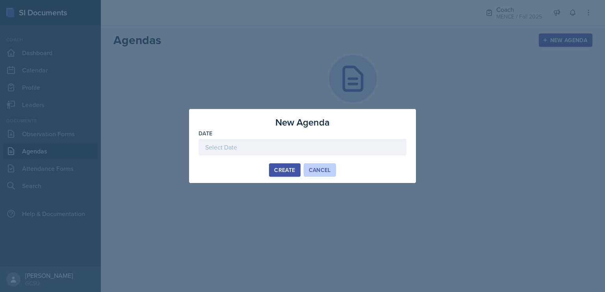
click at [325, 171] on div "Cancel" at bounding box center [320, 170] width 22 height 6
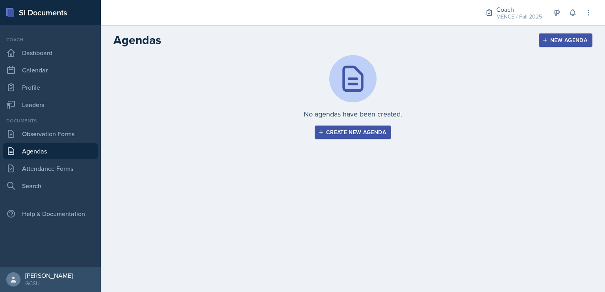
click at [338, 132] on div "Create new agenda" at bounding box center [353, 132] width 66 height 6
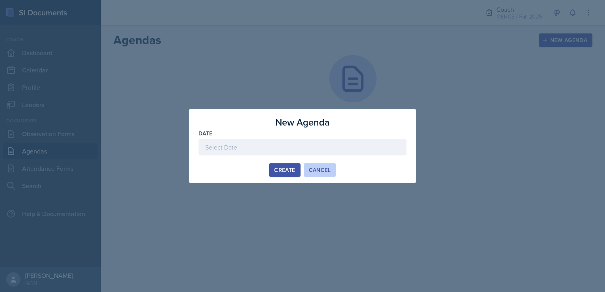
click at [319, 171] on div "Cancel" at bounding box center [320, 170] width 22 height 6
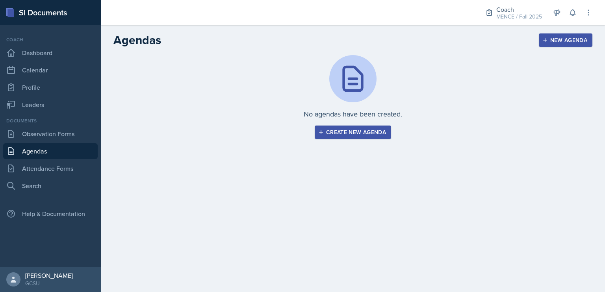
click at [324, 131] on div "Create new agenda" at bounding box center [353, 132] width 66 height 6
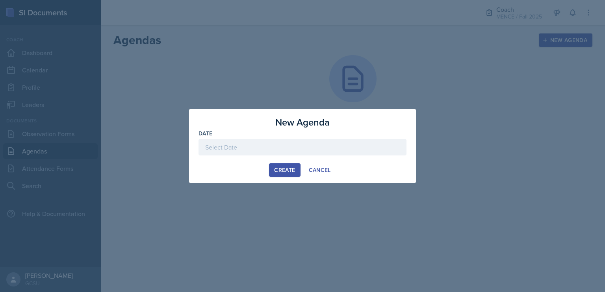
click at [311, 149] on div at bounding box center [303, 147] width 208 height 17
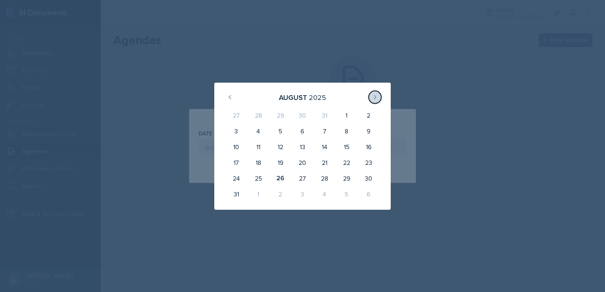
click at [371, 98] on button at bounding box center [375, 97] width 13 height 13
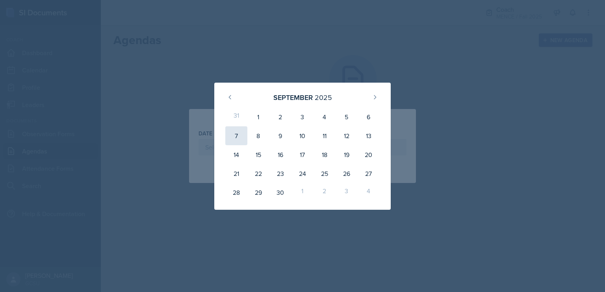
click at [240, 133] on div "7" at bounding box center [236, 135] width 22 height 19
type input "[DATE]"
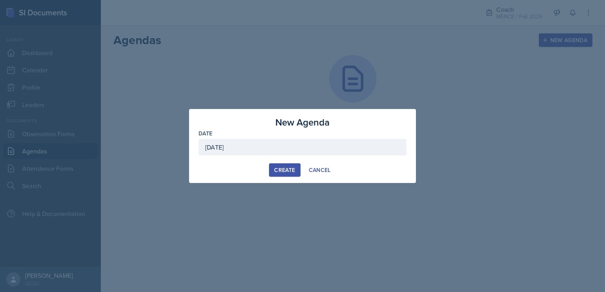
click at [286, 171] on div "Create" at bounding box center [284, 170] width 21 height 6
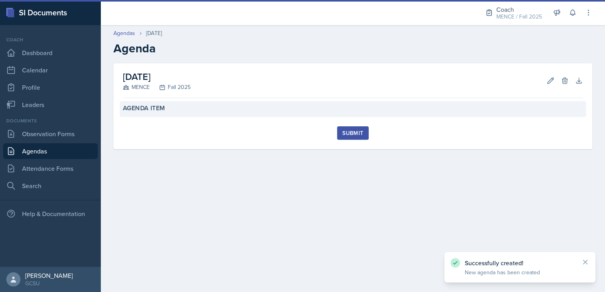
click at [296, 111] on div "Agenda Item" at bounding box center [353, 108] width 460 height 8
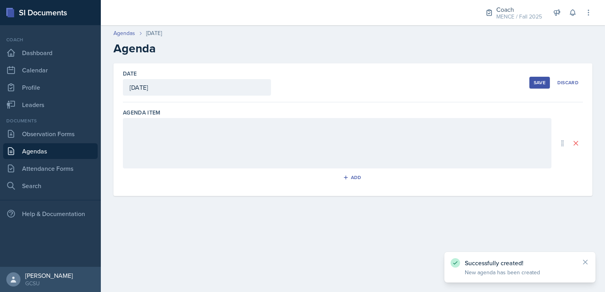
click at [282, 141] on div at bounding box center [337, 143] width 429 height 50
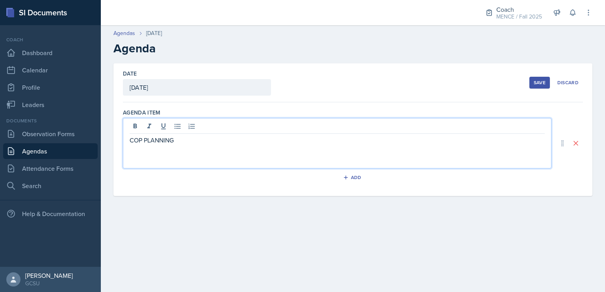
click at [534, 85] on div "Save" at bounding box center [540, 83] width 12 height 6
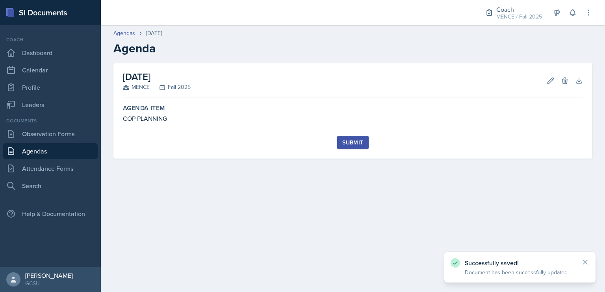
click at [357, 139] on div "Submit" at bounding box center [352, 142] width 21 height 6
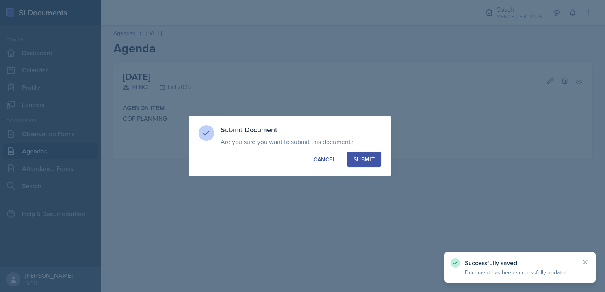
click at [369, 156] on div "Submit" at bounding box center [364, 160] width 21 height 8
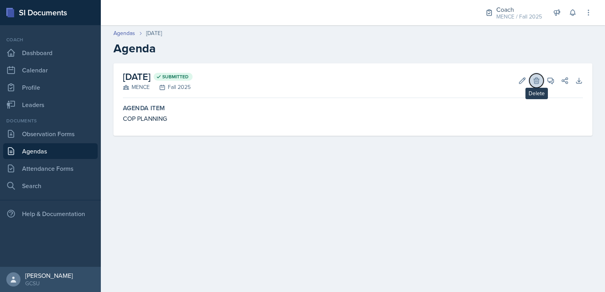
click at [535, 81] on icon at bounding box center [537, 81] width 8 height 8
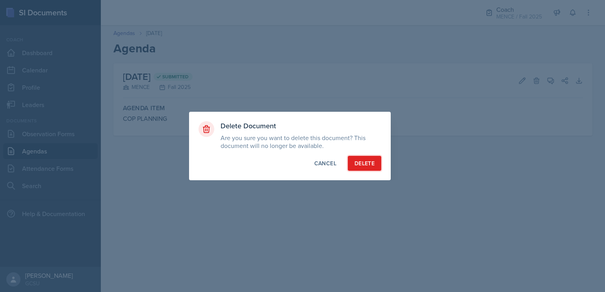
click at [364, 169] on button "Delete" at bounding box center [364, 163] width 33 height 15
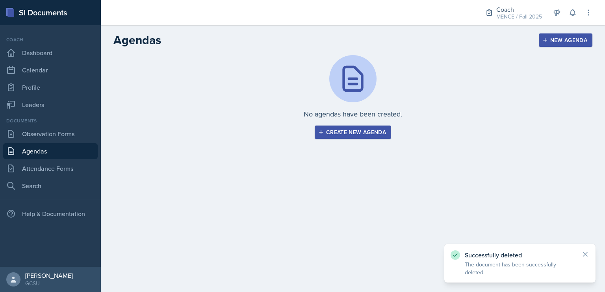
click at [372, 163] on main "Agendas New Agenda No agendas have been created. Create new agenda New Agenda D…" at bounding box center [353, 158] width 504 height 267
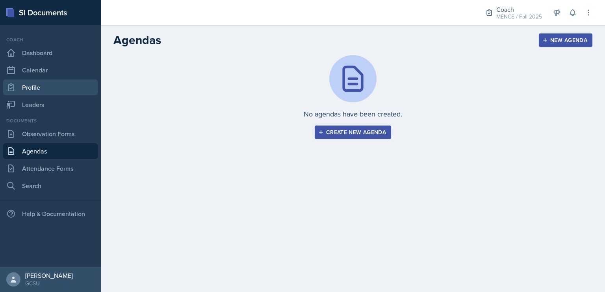
click at [46, 85] on link "Profile" at bounding box center [50, 88] width 95 height 16
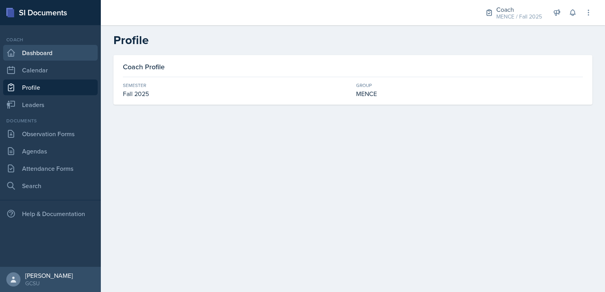
click at [52, 48] on link "Dashboard" at bounding box center [50, 53] width 95 height 16
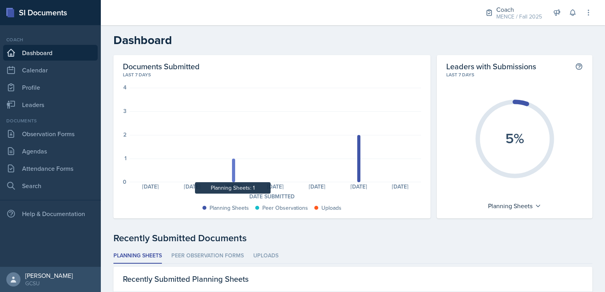
click at [232, 172] on div at bounding box center [233, 171] width 3 height 24
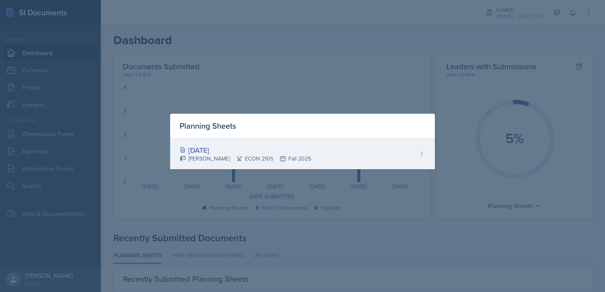
click at [225, 147] on div "[DATE]" at bounding box center [246, 150] width 132 height 11
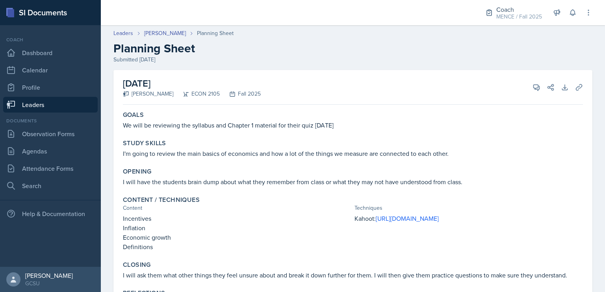
scroll to position [67, 0]
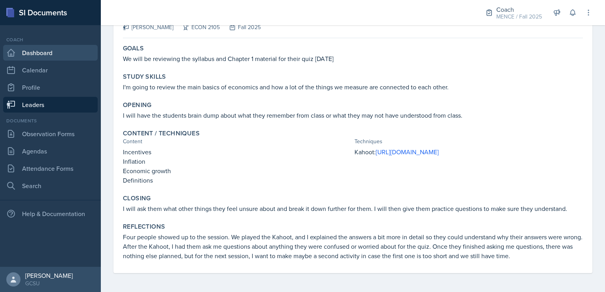
click at [42, 48] on link "Dashboard" at bounding box center [50, 53] width 95 height 16
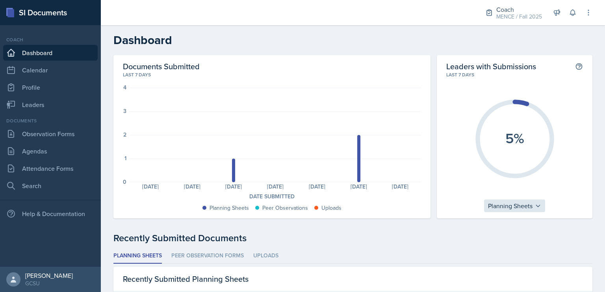
click at [535, 207] on icon at bounding box center [538, 206] width 6 height 6
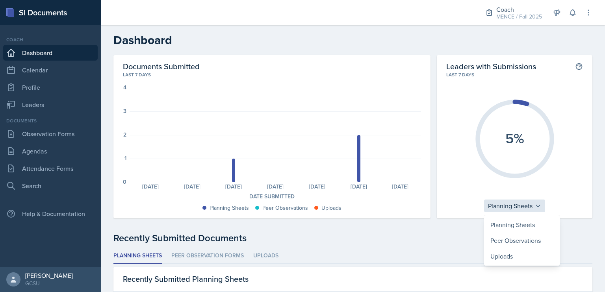
click at [535, 206] on icon at bounding box center [538, 206] width 6 height 6
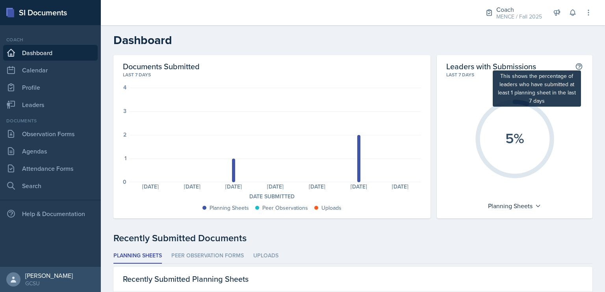
click at [576, 65] on icon at bounding box center [579, 66] width 6 height 6
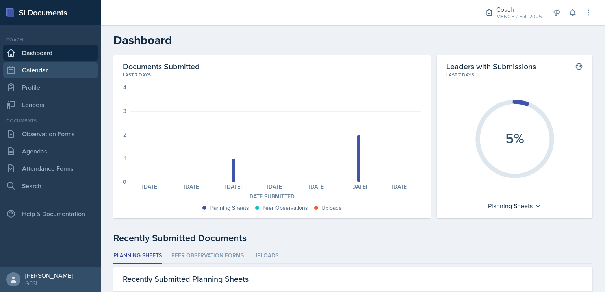
click at [53, 68] on link "Calendar" at bounding box center [50, 70] width 95 height 16
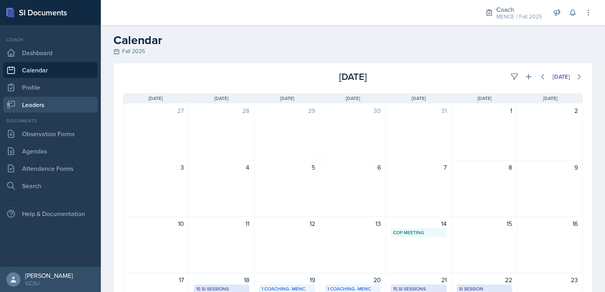
click at [46, 98] on link "Leaders" at bounding box center [50, 105] width 95 height 16
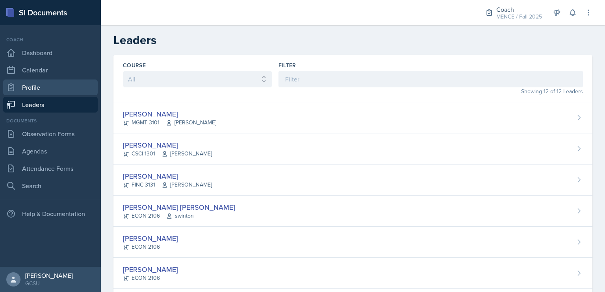
click at [47, 87] on link "Profile" at bounding box center [50, 88] width 95 height 16
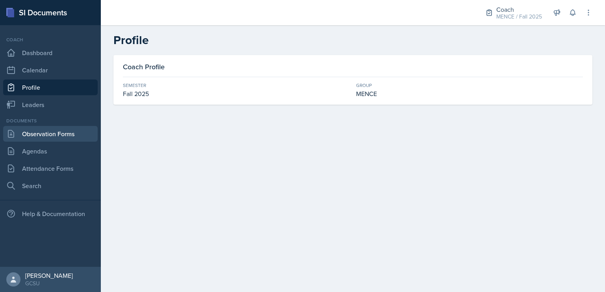
click at [41, 129] on link "Observation Forms" at bounding box center [50, 134] width 95 height 16
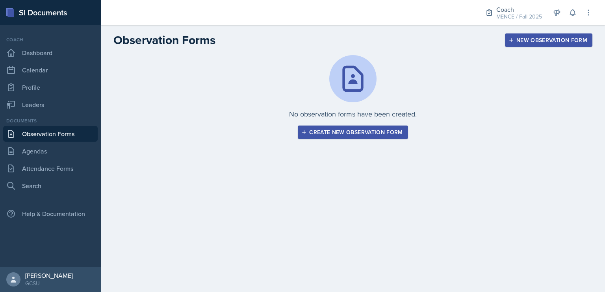
click at [52, 160] on div "Documents Observation Forms [GEOGRAPHIC_DATA] Attendance Forms Search" at bounding box center [50, 155] width 95 height 76
click at [55, 167] on link "Attendance Forms" at bounding box center [50, 169] width 95 height 16
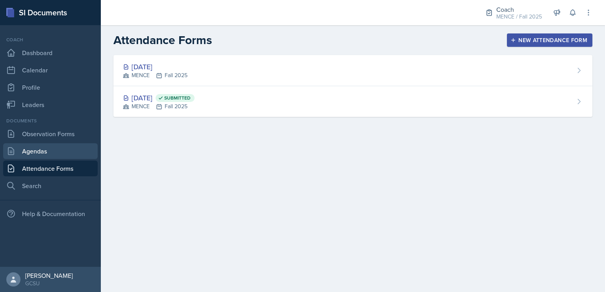
click at [38, 149] on link "Agendas" at bounding box center [50, 151] width 95 height 16
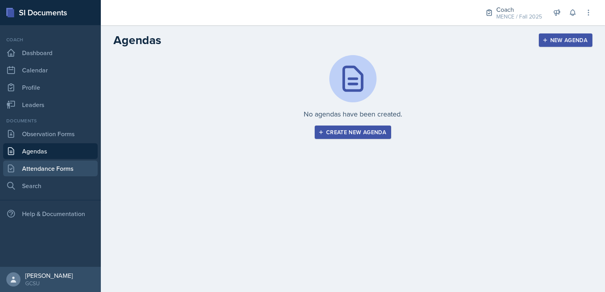
click at [68, 162] on link "Attendance Forms" at bounding box center [50, 169] width 95 height 16
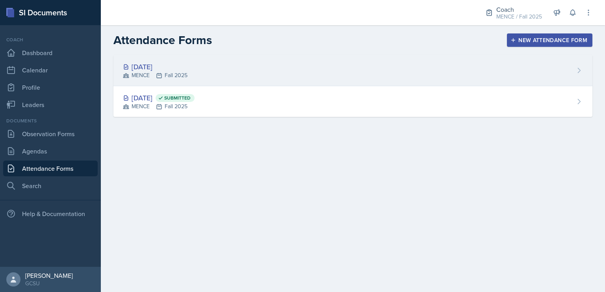
click at [174, 69] on div "[DATE]" at bounding box center [155, 66] width 65 height 11
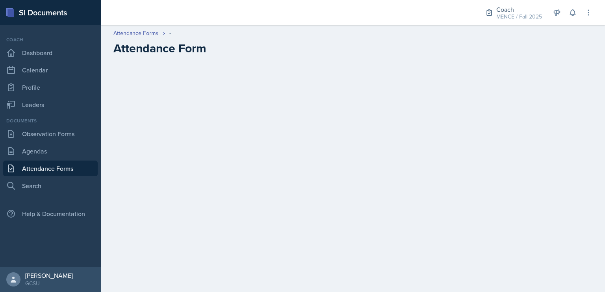
click at [537, 101] on main "Attendance Forms - Attendance Form" at bounding box center [353, 158] width 504 height 267
click at [412, 90] on main "Attendance Forms - Attendance Form" at bounding box center [353, 158] width 504 height 267
click at [63, 165] on link "Attendance Forms" at bounding box center [50, 169] width 95 height 16
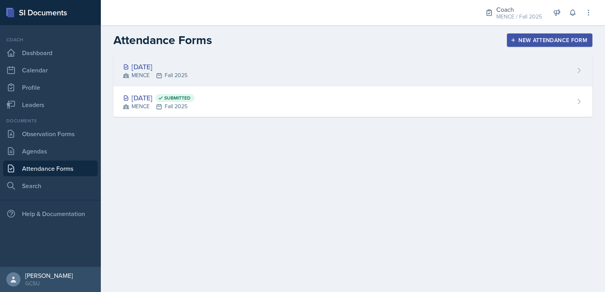
click at [214, 56] on div "[DATE] MENCE Fall 2025" at bounding box center [352, 70] width 479 height 31
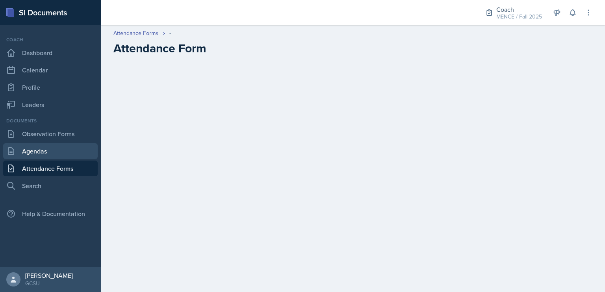
click at [45, 153] on link "Agendas" at bounding box center [50, 151] width 95 height 16
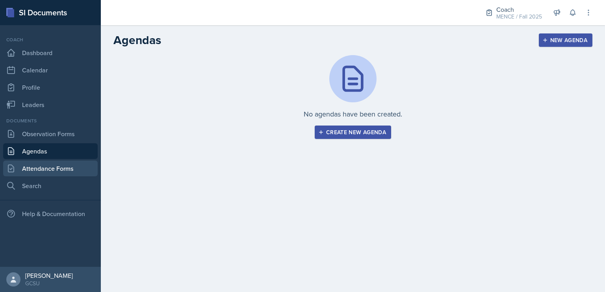
click at [52, 171] on link "Attendance Forms" at bounding box center [50, 169] width 95 height 16
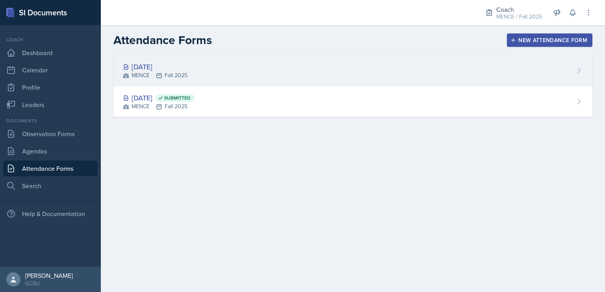
click at [214, 56] on div "[DATE] MENCE Fall 2025" at bounding box center [352, 70] width 479 height 31
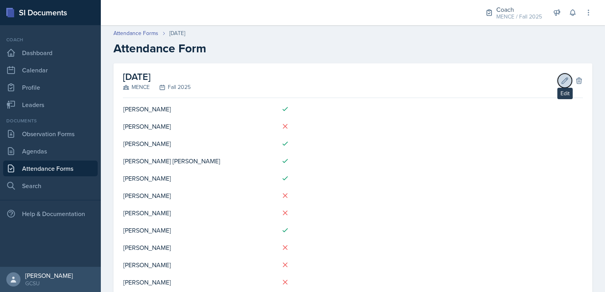
click at [561, 78] on icon at bounding box center [565, 81] width 8 height 8
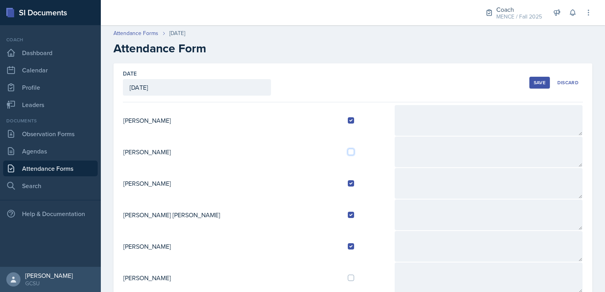
click at [348, 149] on input "checkbox" at bounding box center [351, 152] width 6 height 6
checkbox input "true"
click at [531, 87] on button "Save" at bounding box center [539, 83] width 20 height 12
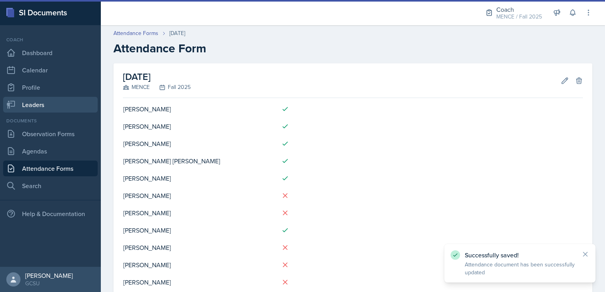
click at [41, 101] on link "Leaders" at bounding box center [50, 105] width 95 height 16
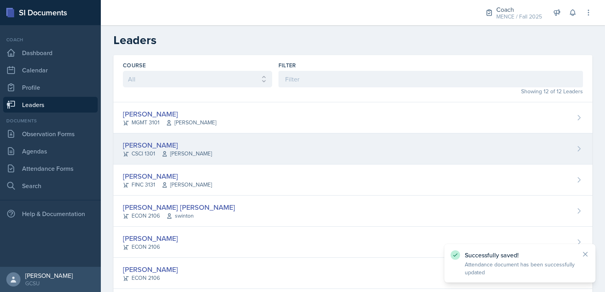
click at [149, 144] on div "[PERSON_NAME]" at bounding box center [167, 145] width 89 height 11
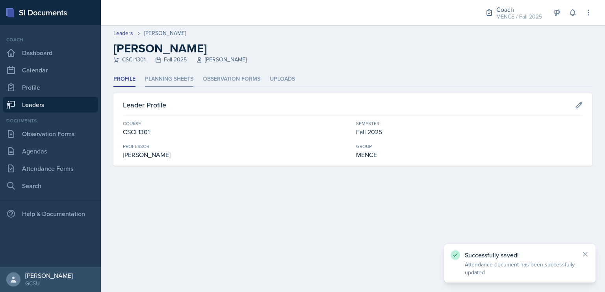
click at [177, 82] on li "Planning Sheets" at bounding box center [169, 79] width 48 height 15
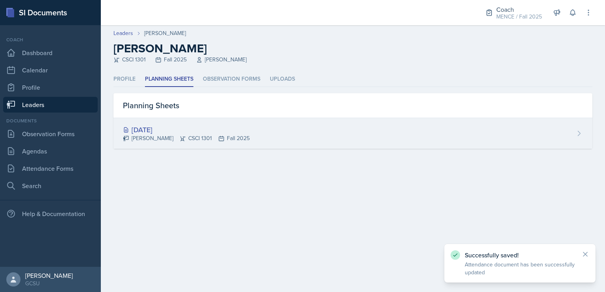
click at [177, 136] on div "[PERSON_NAME] CSCI 1301 Fall 2025" at bounding box center [186, 138] width 127 height 8
